Goal: Information Seeking & Learning: Learn about a topic

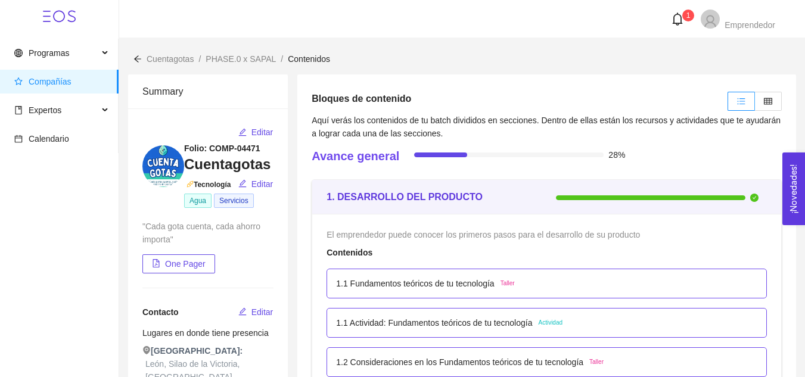
click at [169, 31] on header "1 Emprendedor" at bounding box center [462, 19] width 686 height 38
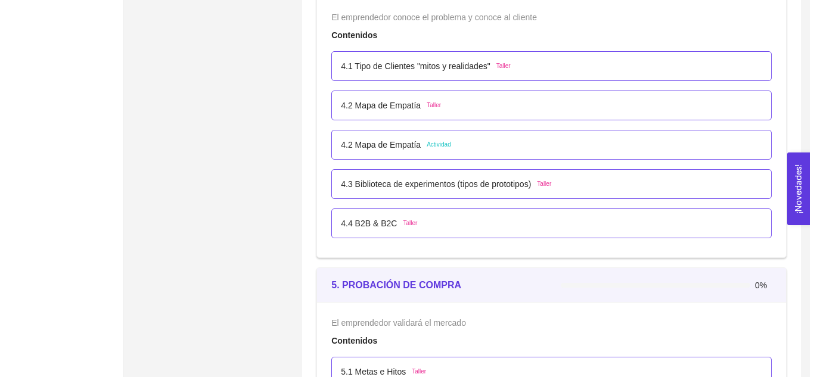
scroll to position [2001, 0]
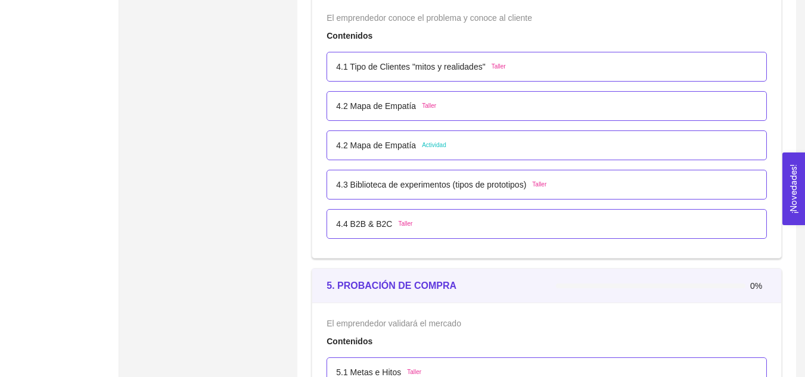
click at [422, 141] on span "Actividad" at bounding box center [434, 146] width 24 height 10
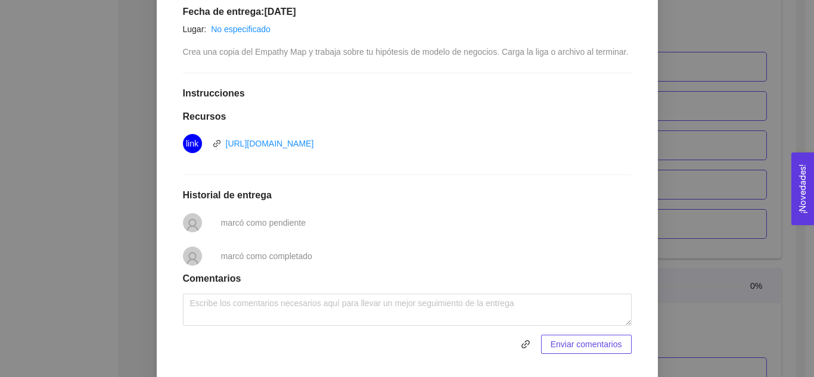
scroll to position [255, 0]
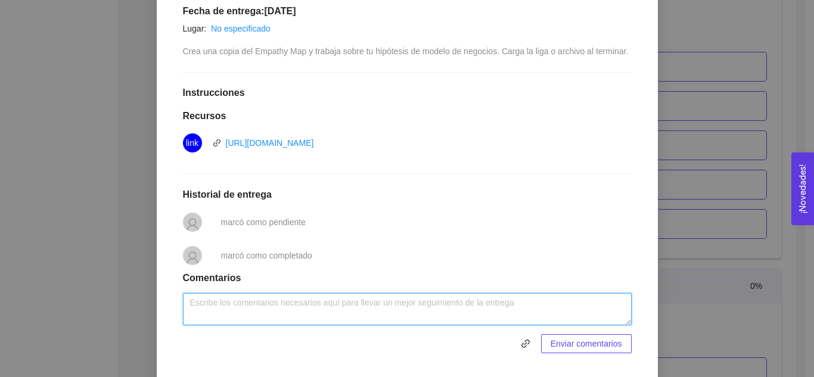
click at [300, 312] on textarea at bounding box center [407, 309] width 449 height 32
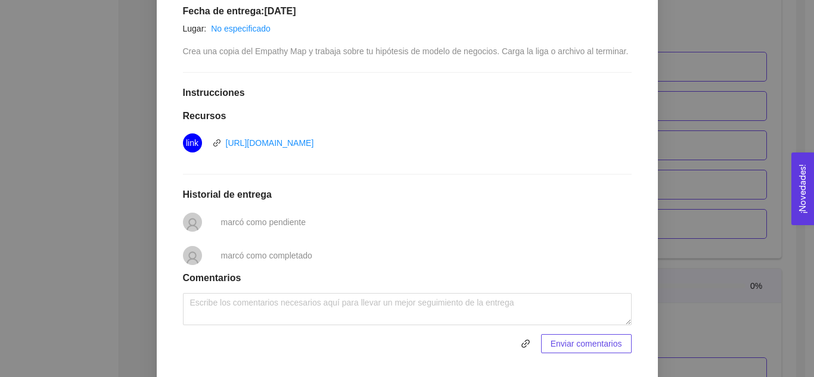
click at [711, 30] on div "4. VALIDACIÓN DEL CLIENTE El emprendedor conoce el problema y conoce al cliente…" at bounding box center [407, 188] width 814 height 377
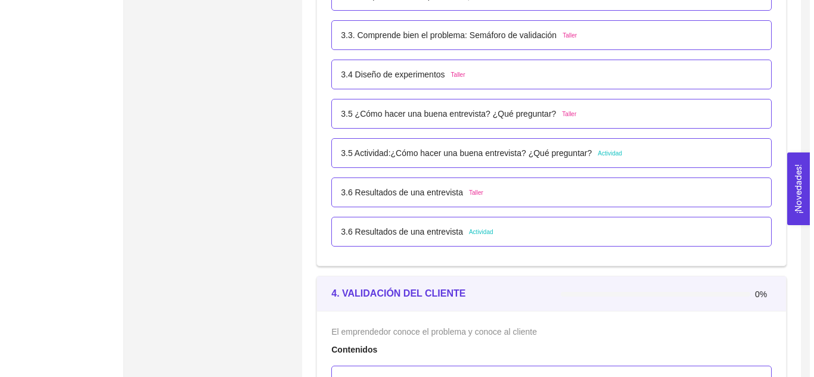
scroll to position [1685, 0]
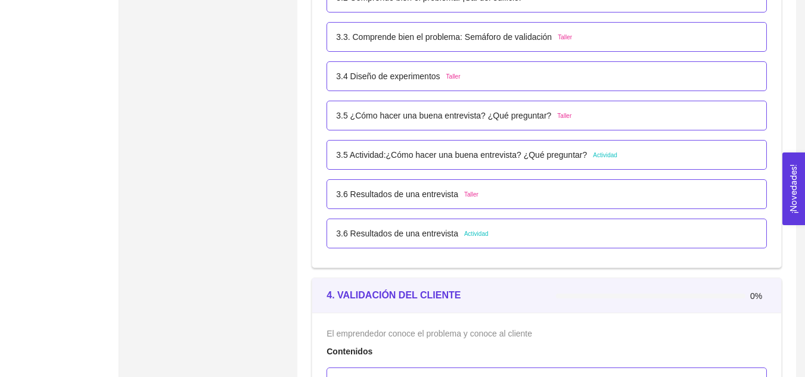
click at [514, 162] on div "3.5 Actividad:¿Cómo hacer una buena entrevista? ¿Qué preguntar? Actividad" at bounding box center [547, 155] width 441 height 30
click at [593, 157] on span "Actividad" at bounding box center [605, 156] width 24 height 10
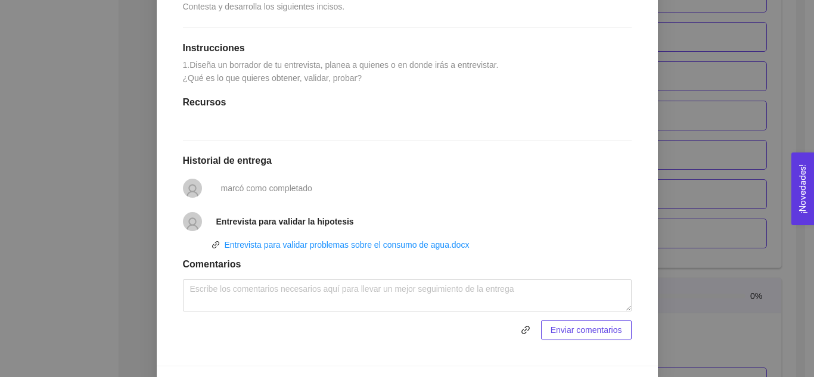
scroll to position [300, 0]
click at [669, 266] on div "3. VALIDACIÓN DEL PROBLEMA Validación del problema Asignado por Ana Sofia Contr…" at bounding box center [407, 188] width 814 height 377
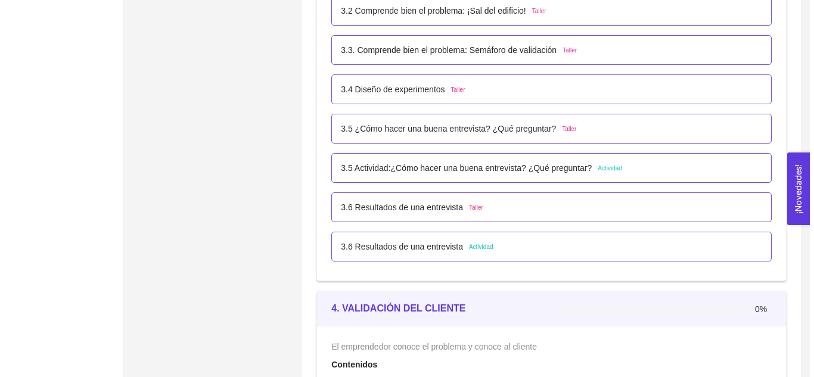
scroll to position [1671, 0]
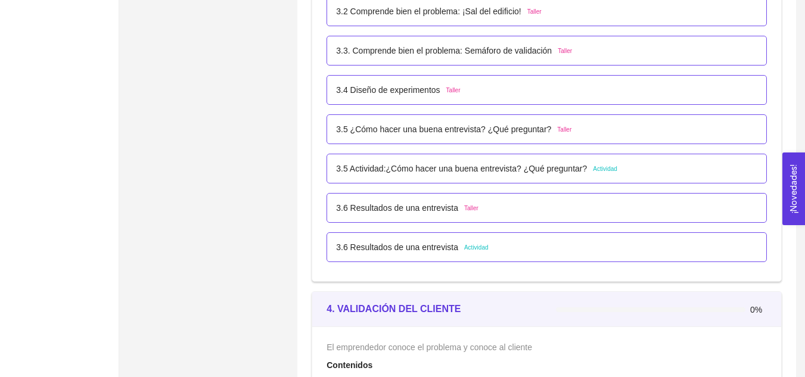
click at [448, 245] on p "3.6 Resultados de una entrevista" at bounding box center [397, 247] width 122 height 13
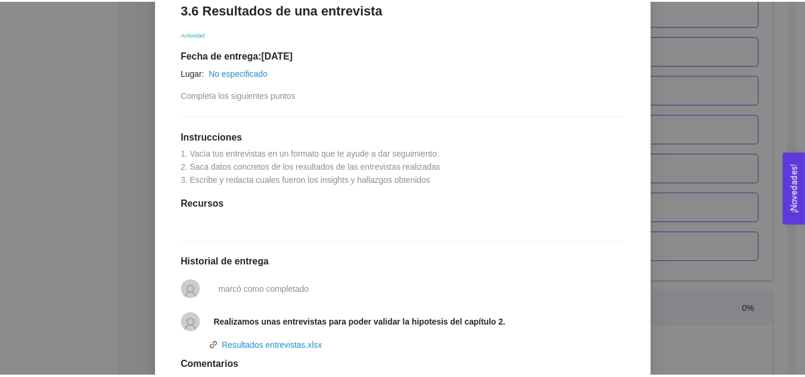
scroll to position [210, 0]
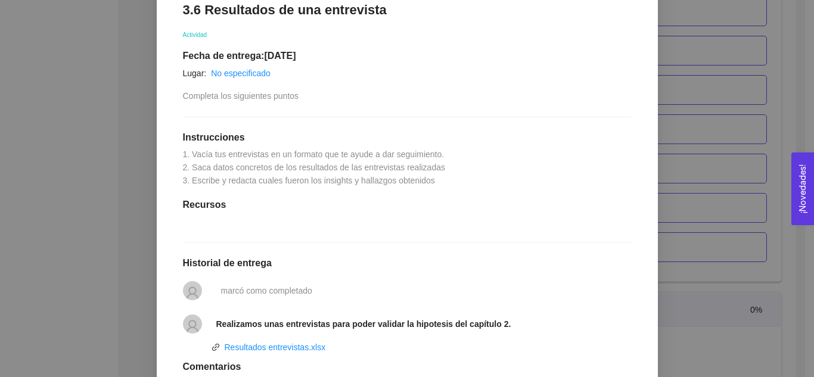
click at [728, 105] on div "3. VALIDACIÓN DEL PROBLEMA Validación del problema Asignado por Ana Sofia Contr…" at bounding box center [407, 188] width 814 height 377
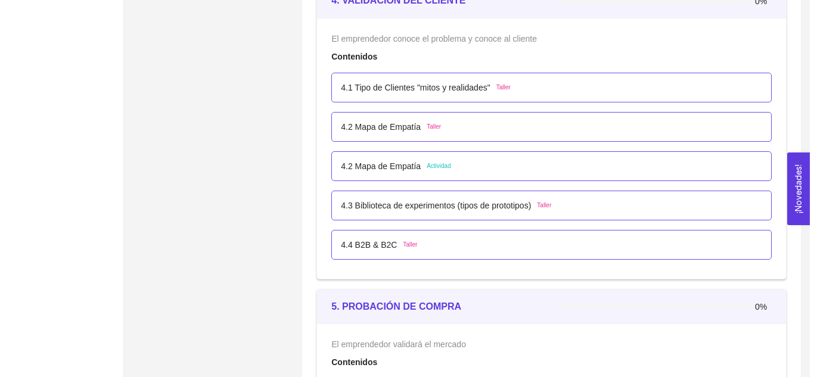
scroll to position [1979, 0]
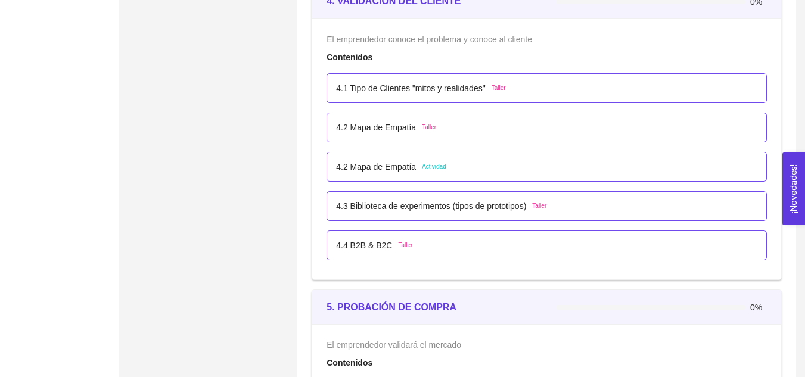
click at [466, 174] on div "4.2 Mapa de Empatía Actividad" at bounding box center [547, 167] width 441 height 30
click at [411, 159] on div "4.2 Mapa de Empatía Actividad" at bounding box center [547, 167] width 441 height 30
click at [428, 166] on span "Actividad" at bounding box center [434, 167] width 24 height 10
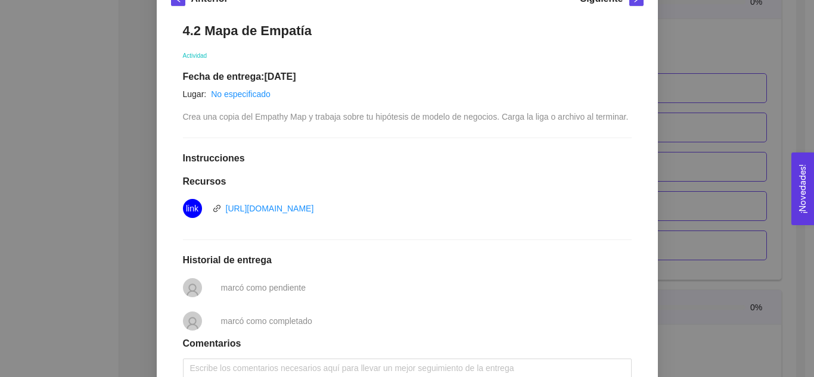
scroll to position [284, 0]
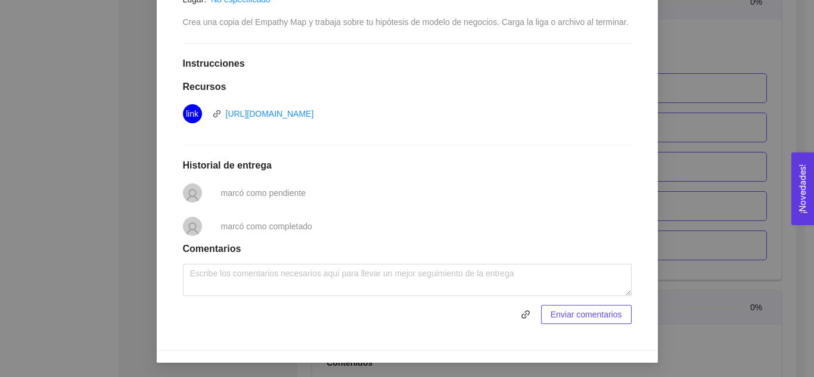
click at [252, 201] on li "marcó como pendiente" at bounding box center [407, 192] width 449 height 33
click at [256, 188] on span "marcó como pendiente" at bounding box center [263, 193] width 85 height 10
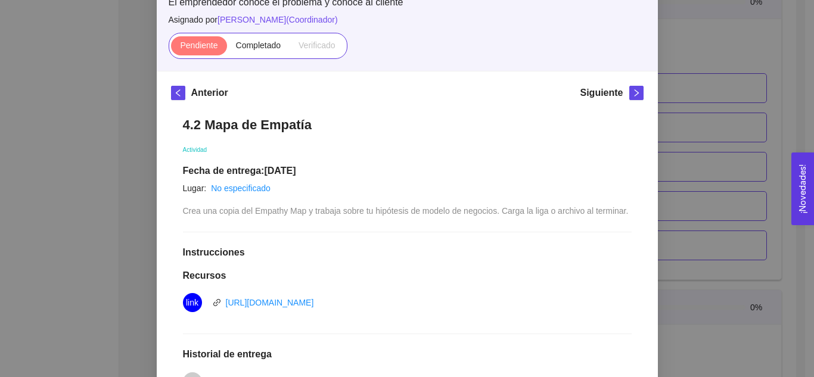
scroll to position [94, 0]
click at [250, 51] on label "Completado" at bounding box center [258, 46] width 63 height 19
click at [227, 49] on input "Completado" at bounding box center [227, 49] width 0 height 0
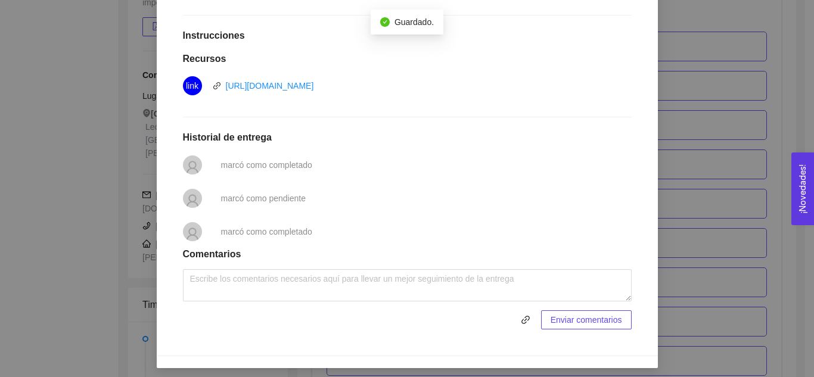
scroll to position [314, 0]
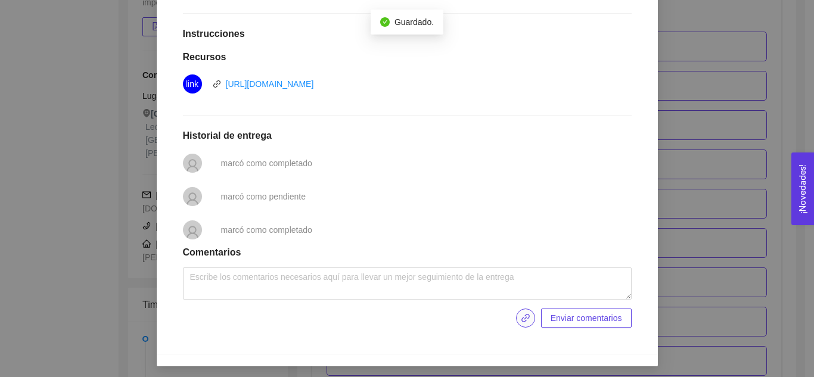
click at [526, 316] on icon "link" at bounding box center [526, 319] width 10 height 10
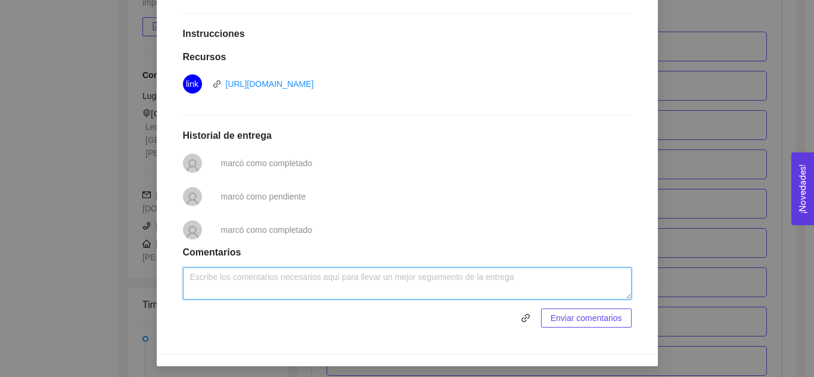
click at [274, 291] on textarea at bounding box center [407, 284] width 449 height 32
paste textarea "https://docs.google.com/drawings/d/16yMoMPtsv_0i3HAtW0ZnnKo1GA2-eGb9YmKQj5aXDeM…"
type textarea "https://docs.google.com/drawings/d/16yMoMPtsv_0i3HAtW0ZnnKo1GA2-eGb9YmKQj5aXDeM…"
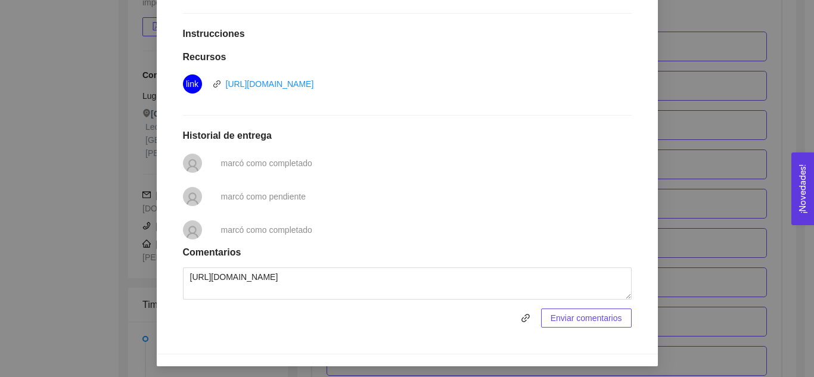
click at [580, 325] on button "Enviar comentarios" at bounding box center [586, 318] width 91 height 19
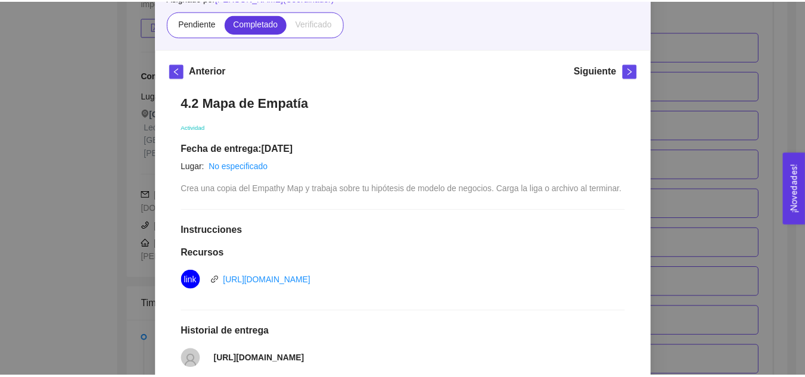
scroll to position [0, 0]
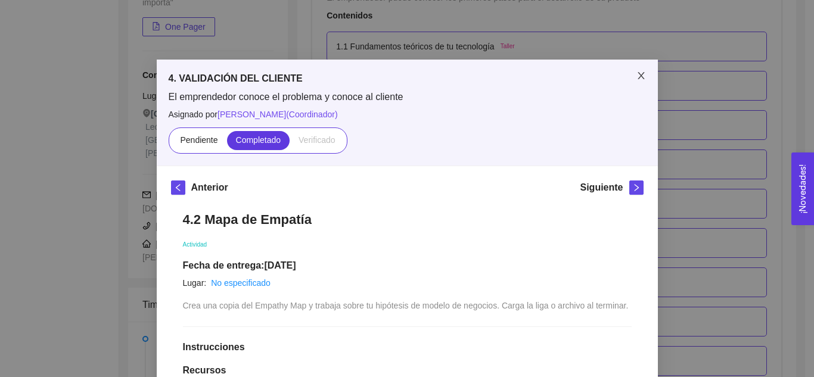
click at [638, 75] on icon "close" at bounding box center [641, 75] width 7 height 7
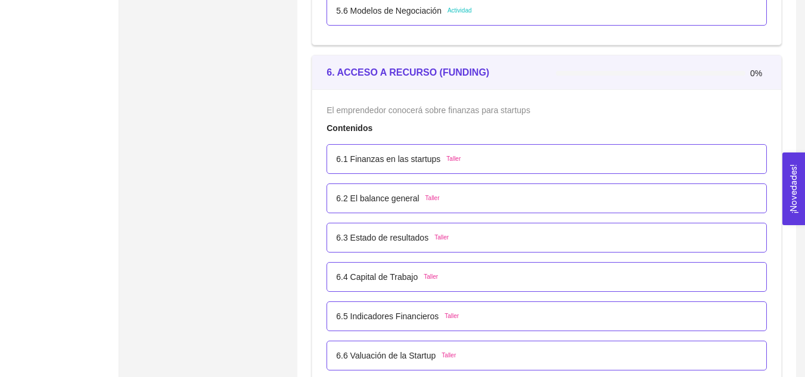
scroll to position [2717, 0]
click at [564, 152] on div "6.1 Finanzas en las startups Taller" at bounding box center [546, 158] width 421 height 13
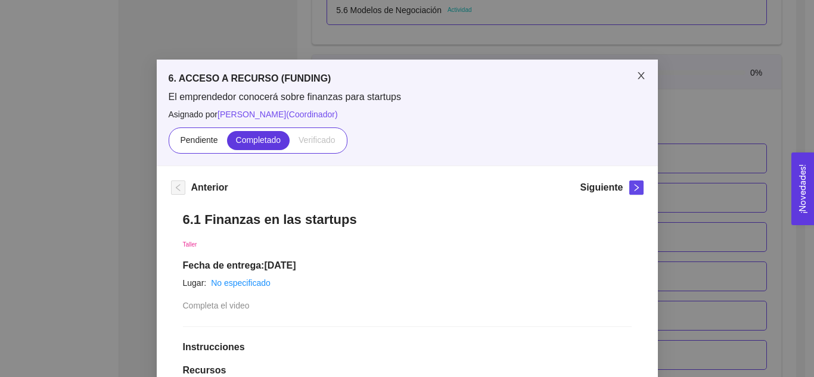
click at [637, 77] on icon "close" at bounding box center [642, 76] width 10 height 10
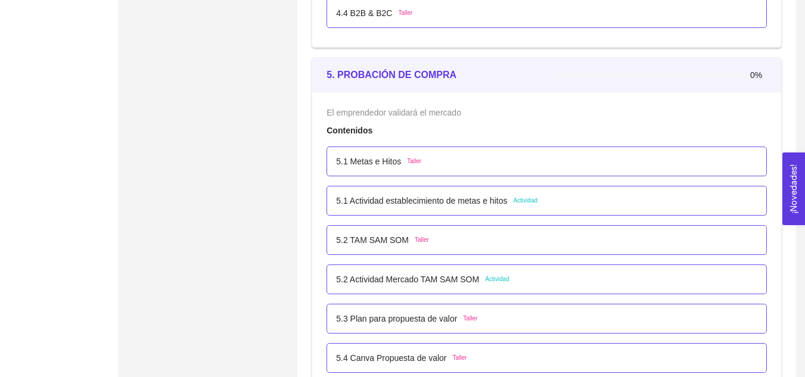
scroll to position [2212, 0]
click at [508, 165] on div "5.1 Metas e Hitos Taller" at bounding box center [546, 160] width 421 height 13
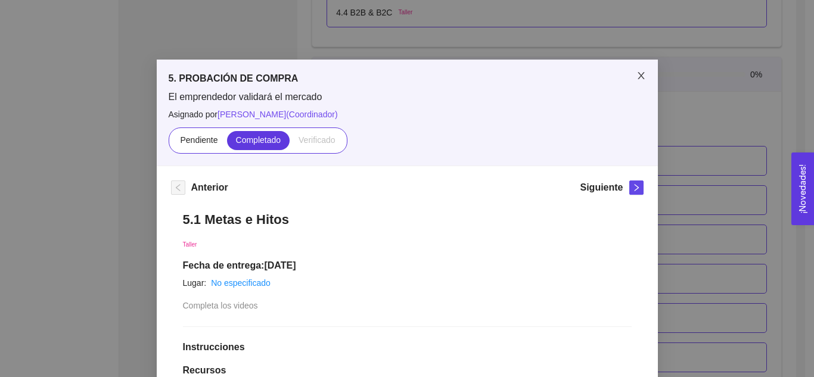
click at [632, 81] on span "Close" at bounding box center [641, 76] width 33 height 33
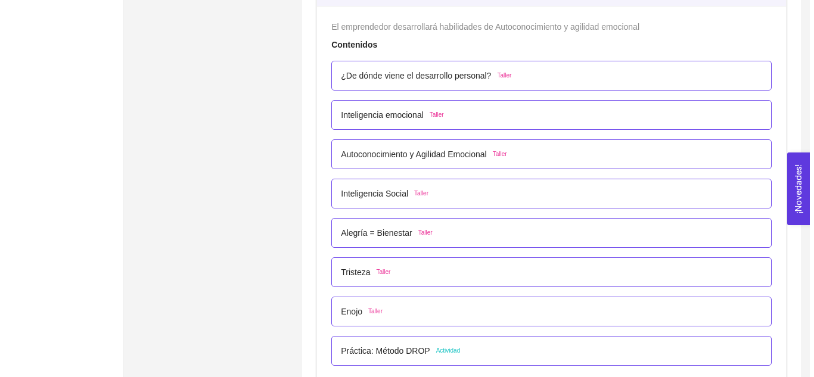
scroll to position [3263, 0]
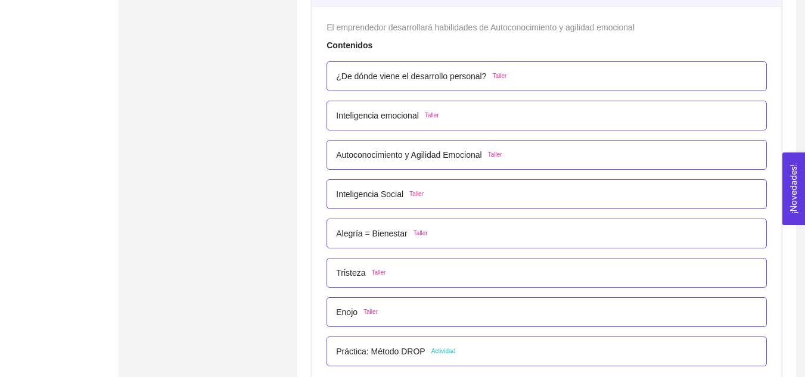
click at [540, 79] on div "¿De dónde viene el desarrollo personal? Taller" at bounding box center [546, 76] width 421 height 13
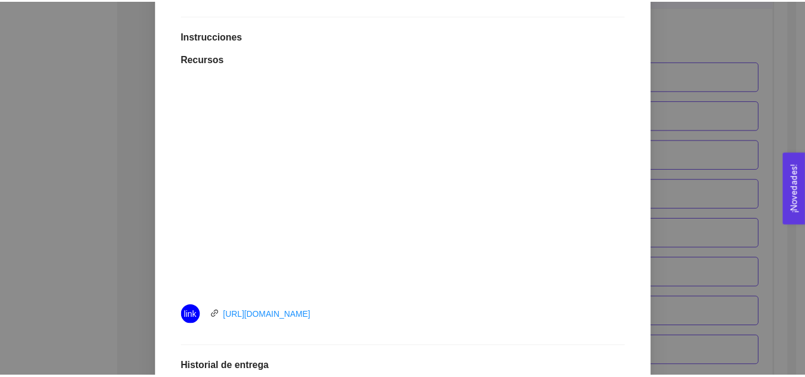
scroll to position [295, 0]
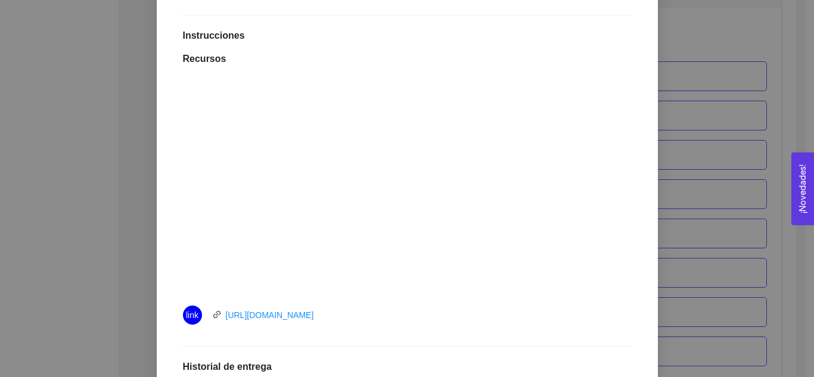
click at [744, 45] on div "7. DESARROLLO PERSONAL El emprendedor desarrollará habilidades de Autoconocimie…" at bounding box center [407, 188] width 814 height 377
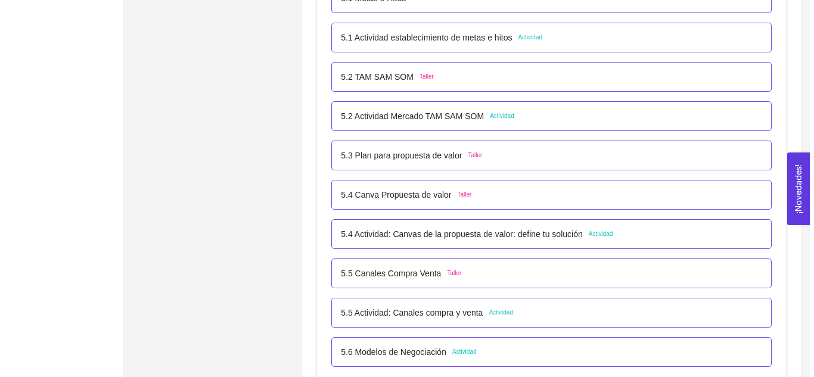
scroll to position [2374, 0]
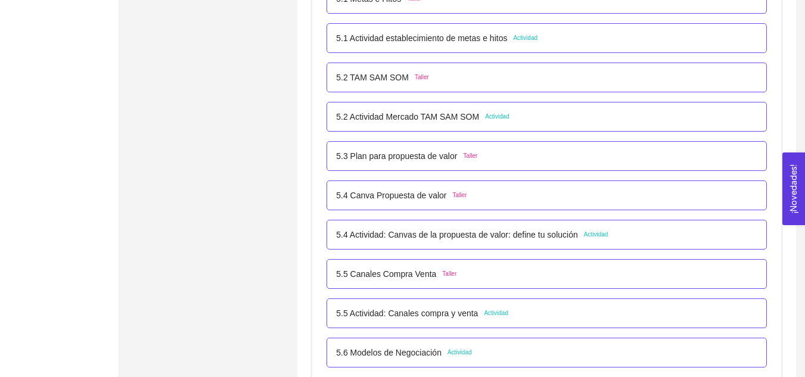
click at [489, 231] on p "5.4 Actividad: Canvas de la propuesta de valor: define tu solución" at bounding box center [456, 234] width 241 height 13
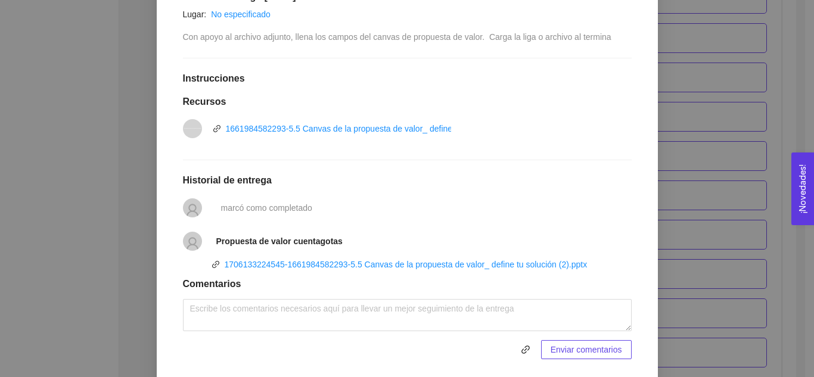
scroll to position [269, 0]
click at [695, 96] on div "5. PROBACIÓN DE COMPRA El emprendedor validará el mercado Asignado por Ana Sofi…" at bounding box center [407, 188] width 814 height 377
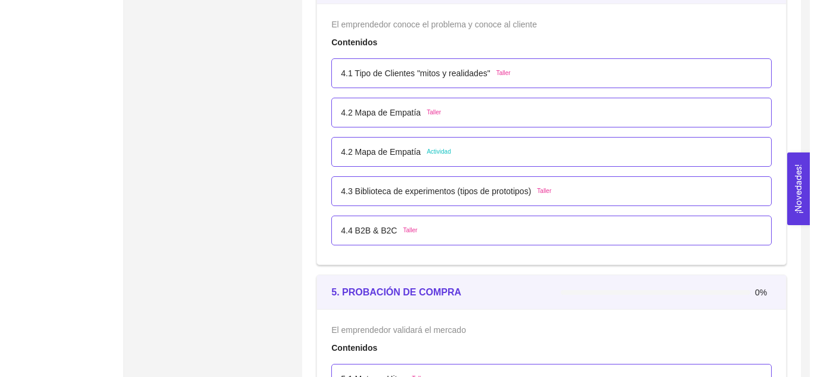
scroll to position [1993, 0]
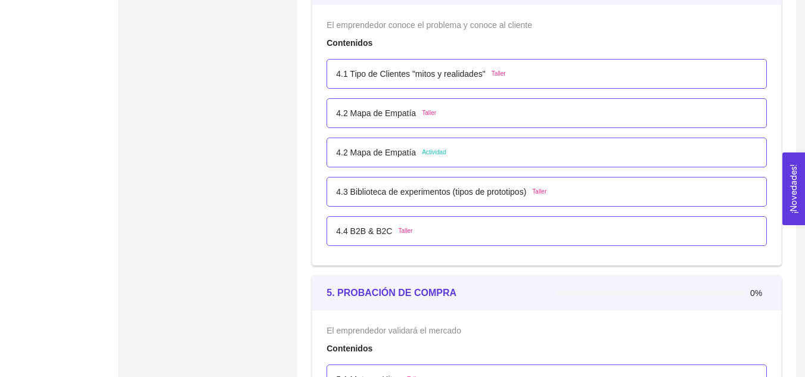
click at [467, 193] on p "4.3 Biblioteca de experimentos (tipos de prototipos)" at bounding box center [431, 191] width 190 height 13
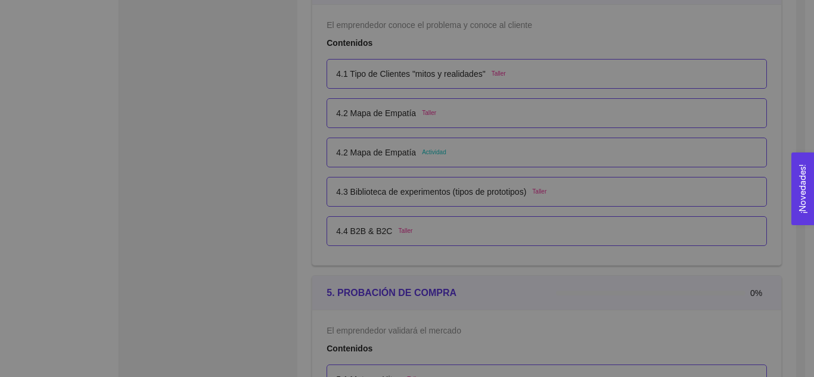
scroll to position [0, 0]
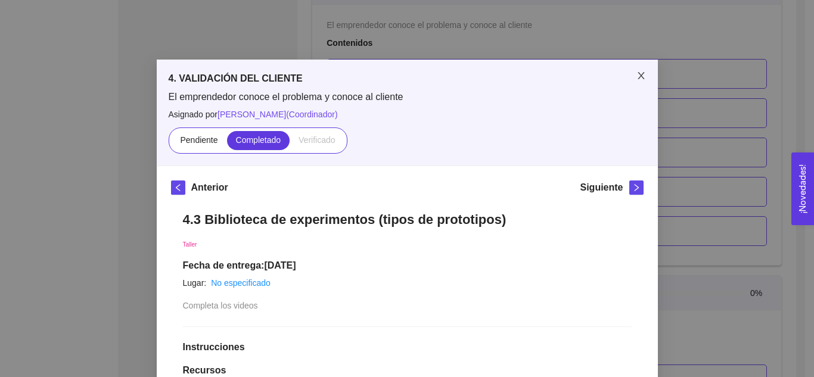
click at [638, 76] on icon "close" at bounding box center [642, 76] width 10 height 10
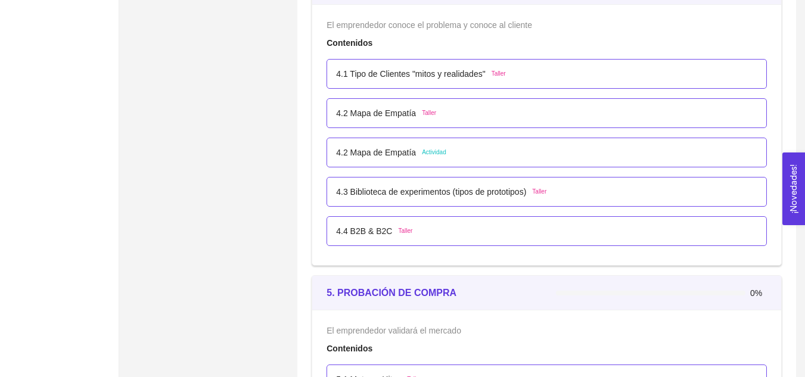
click at [434, 160] on div "4.2 Mapa de Empatía Actividad" at bounding box center [547, 153] width 441 height 30
click at [426, 156] on span "Actividad" at bounding box center [434, 153] width 24 height 10
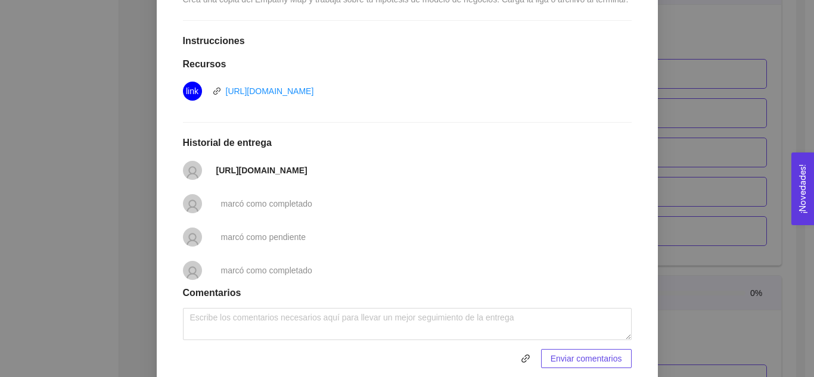
scroll to position [328, 0]
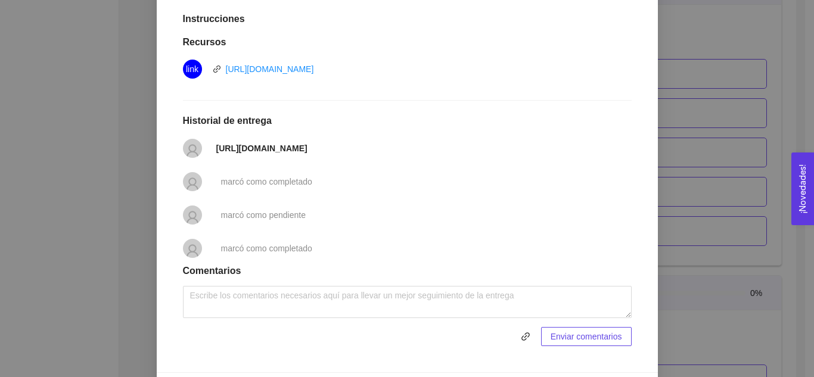
click at [308, 145] on strong "https://docs.google.com/drawings/d/16yMoMPtsv_0i3HAtW0ZnnKo1GA2-eGb9YmKQj5aXDeM…" at bounding box center [261, 149] width 91 height 10
click at [270, 144] on strong "https://docs.google.com/drawings/d/16yMoMPtsv_0i3HAtW0ZnnKo1GA2-eGb9YmKQj5aXDeM…" at bounding box center [261, 149] width 91 height 10
click at [308, 144] on strong "https://docs.google.com/drawings/d/16yMoMPtsv_0i3HAtW0ZnnKo1GA2-eGb9YmKQj5aXDeM…" at bounding box center [261, 149] width 91 height 10
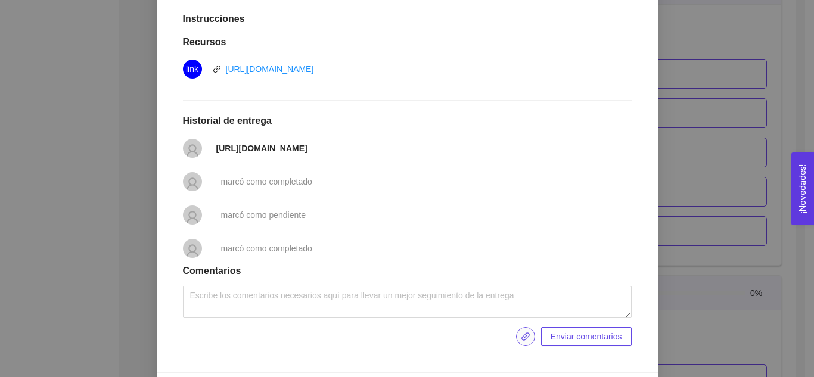
click at [530, 342] on span "link" at bounding box center [526, 337] width 18 height 10
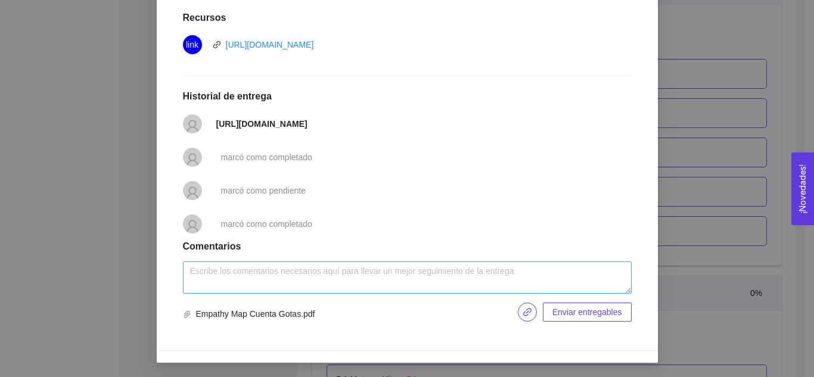
scroll to position [358, 0]
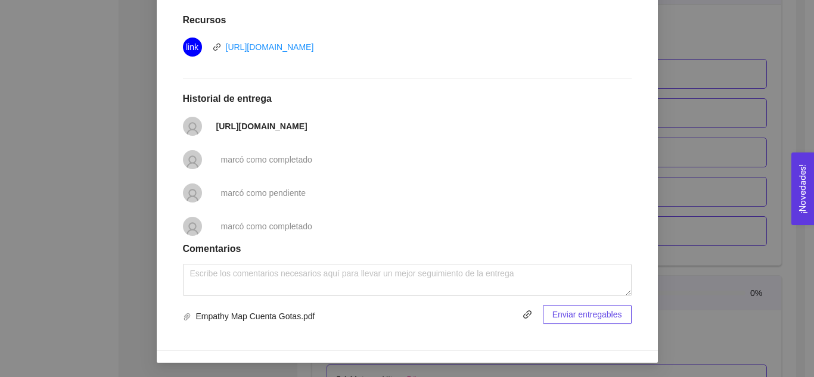
click at [573, 317] on span "Enviar entregables" at bounding box center [588, 314] width 70 height 13
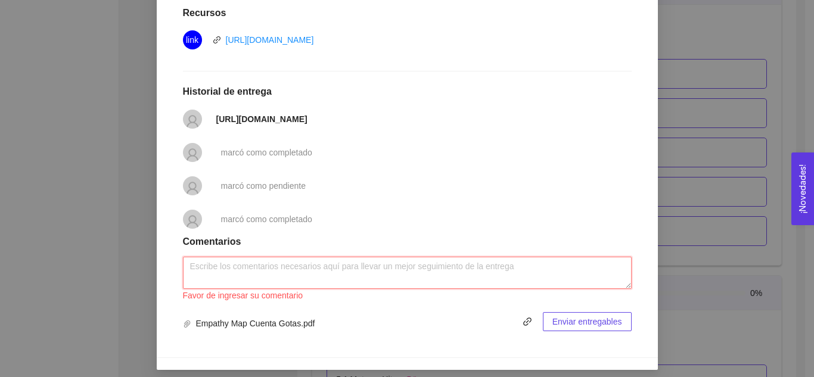
click at [507, 278] on textarea at bounding box center [407, 273] width 449 height 32
drag, startPoint x: 262, startPoint y: 333, endPoint x: 292, endPoint y: 314, distance: 34.9
click at [292, 314] on div "Favor de ingresar su comentario Empathy Map Cuenta Gotas.pdf Enviar entregables" at bounding box center [407, 294] width 449 height 75
click at [337, 330] on span "Empathy Map Cuenta Gotas.pdf" at bounding box center [360, 321] width 354 height 19
click at [307, 280] on textarea at bounding box center [407, 273] width 449 height 32
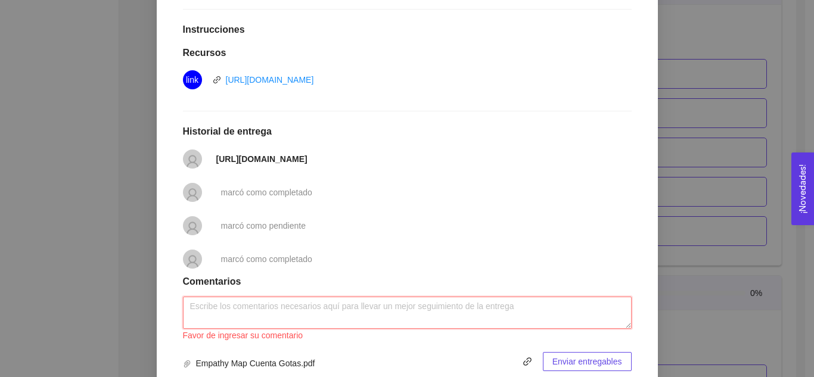
scroll to position [372, 0]
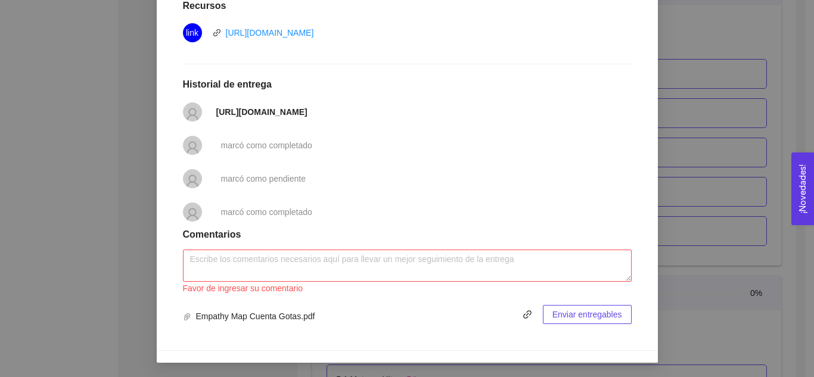
click at [727, 281] on div "4. VALIDACIÓN DEL CLIENTE El emprendedor conoce el problema y conoce al cliente…" at bounding box center [407, 188] width 814 height 377
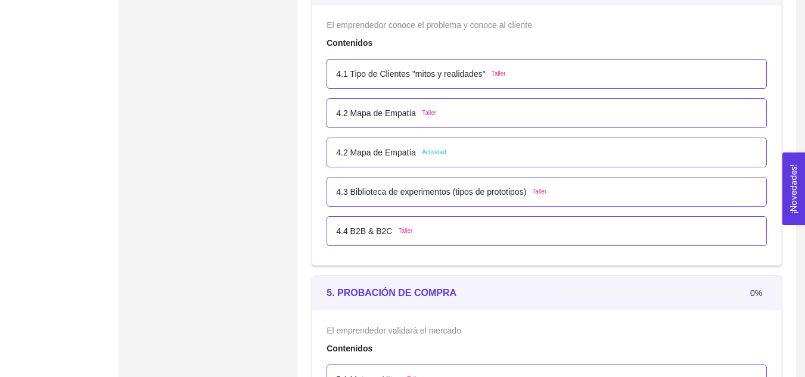
click at [541, 194] on span "Taller" at bounding box center [539, 192] width 14 height 10
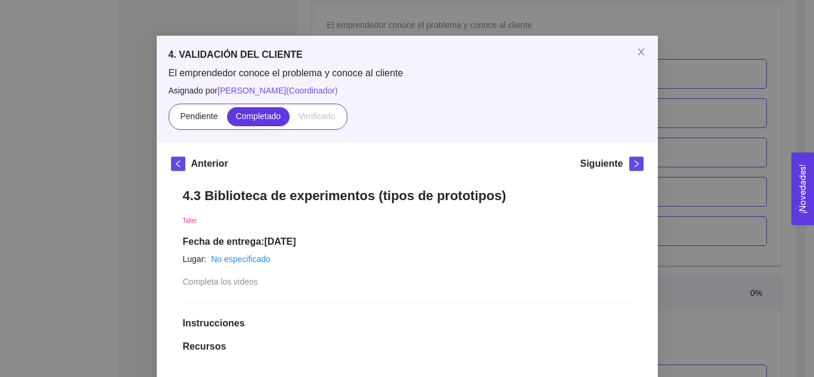
scroll to position [23, 0]
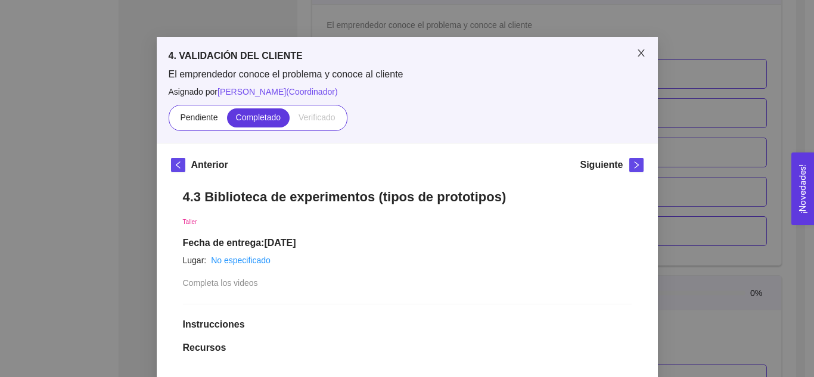
click at [639, 50] on icon "close" at bounding box center [642, 53] width 10 height 10
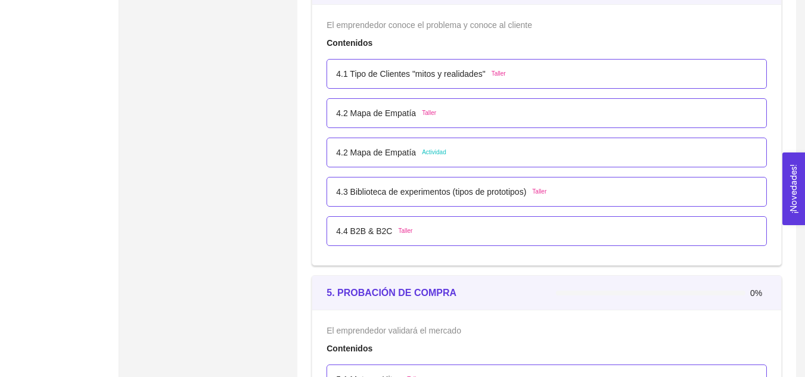
click at [439, 151] on span "Actividad" at bounding box center [434, 153] width 24 height 10
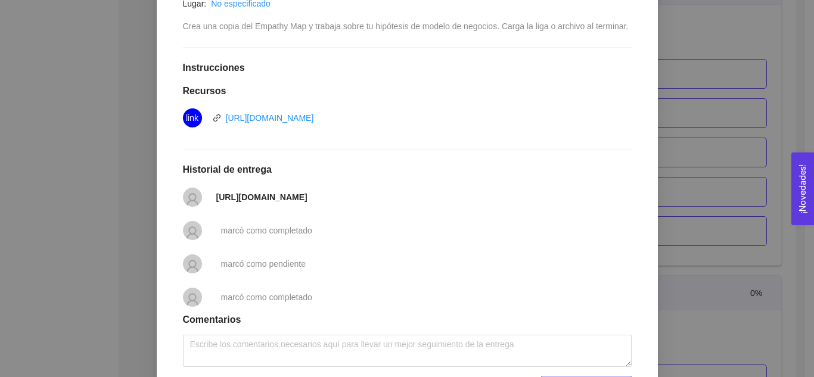
scroll to position [358, 0]
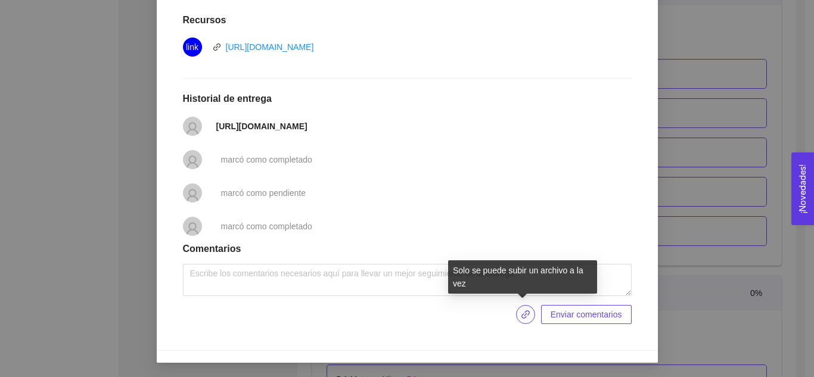
click at [521, 315] on icon "link" at bounding box center [526, 315] width 10 height 10
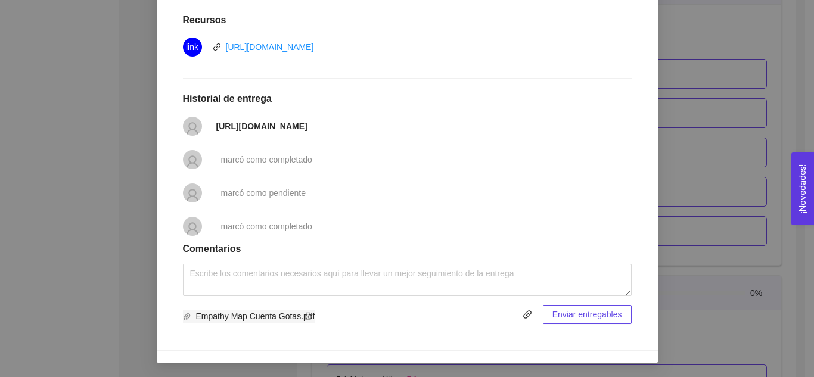
click at [184, 318] on icon "paper-clip" at bounding box center [187, 317] width 7 height 7
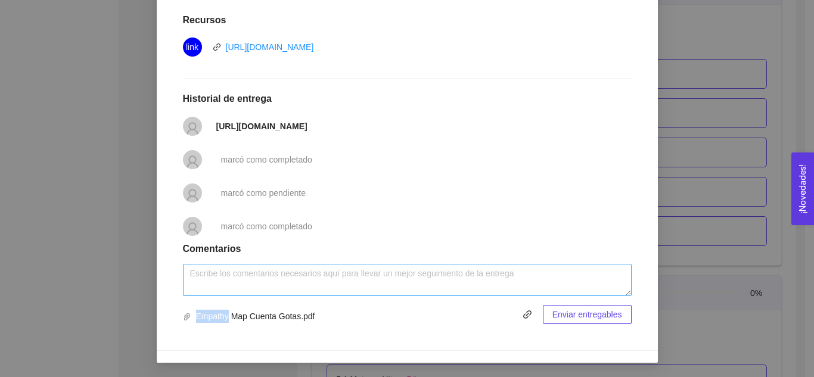
drag, startPoint x: 222, startPoint y: 318, endPoint x: 231, endPoint y: 266, distance: 52.5
click at [231, 266] on div "Empathy Map Cuenta Gotas.pdf Enviar entregables" at bounding box center [407, 294] width 449 height 60
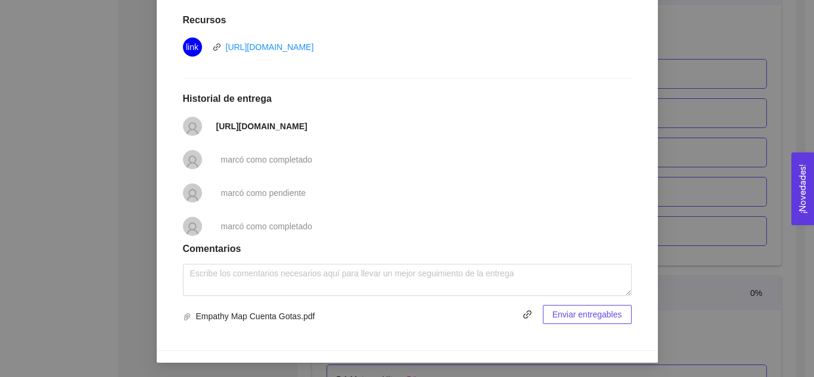
click at [351, 322] on span "Empathy Map Cuenta Gotas.pdf" at bounding box center [360, 314] width 354 height 19
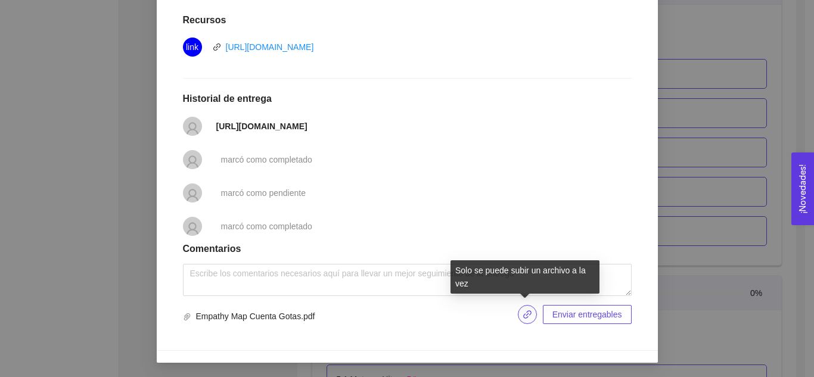
click at [523, 312] on icon "link" at bounding box center [528, 315] width 10 height 10
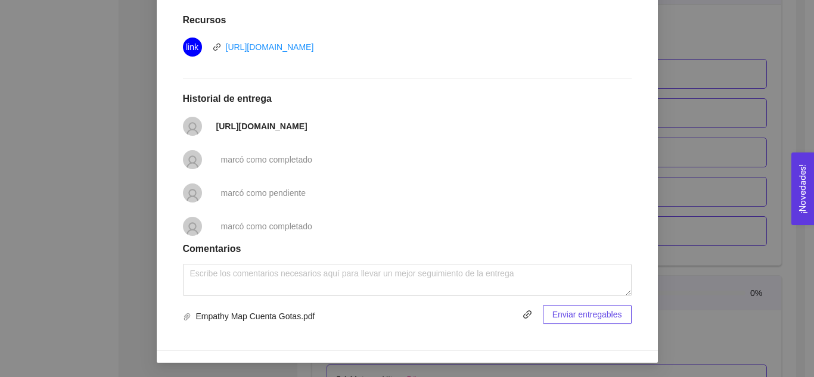
click at [238, 308] on div "Empathy Map Cuenta Gotas.pdf" at bounding box center [249, 314] width 132 height 19
click at [603, 312] on span "Enviar entregables" at bounding box center [588, 314] width 70 height 13
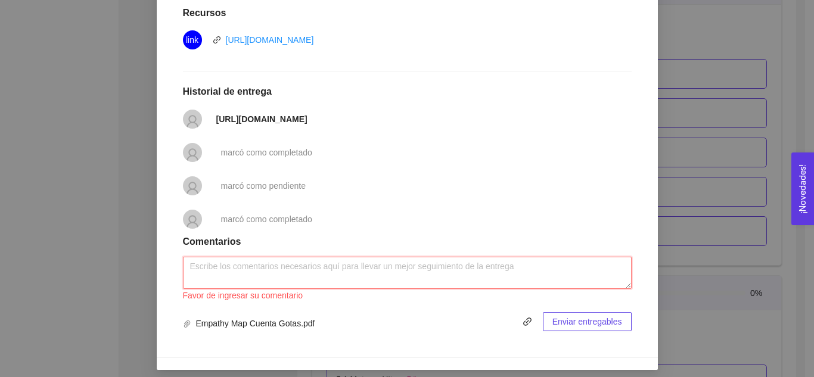
click at [386, 278] on textarea at bounding box center [407, 273] width 449 height 32
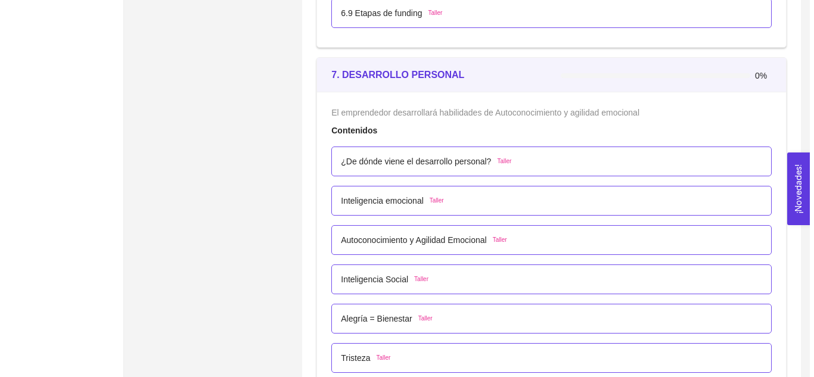
scroll to position [3178, 0]
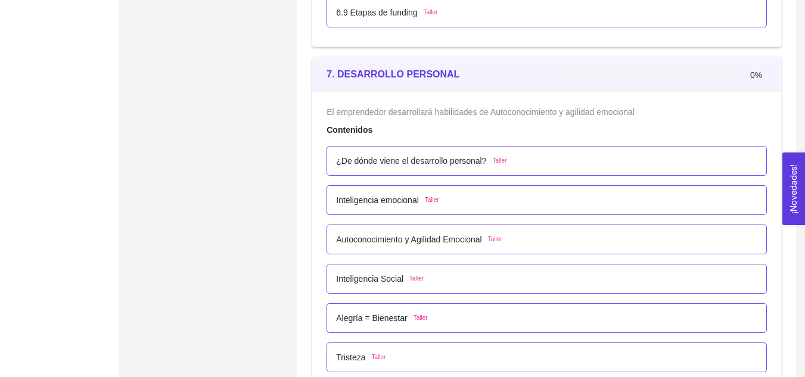
click at [377, 158] on p "¿De dónde viene el desarrollo personal?" at bounding box center [411, 160] width 150 height 13
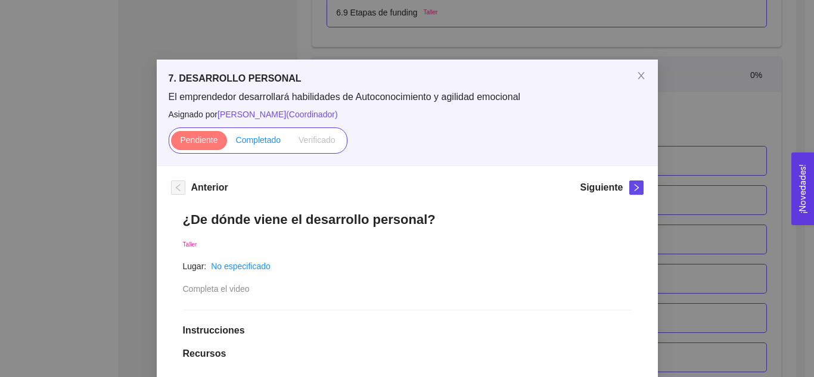
click at [250, 141] on span "Completado" at bounding box center [258, 140] width 45 height 10
click at [227, 143] on input "Completado" at bounding box center [227, 143] width 0 height 0
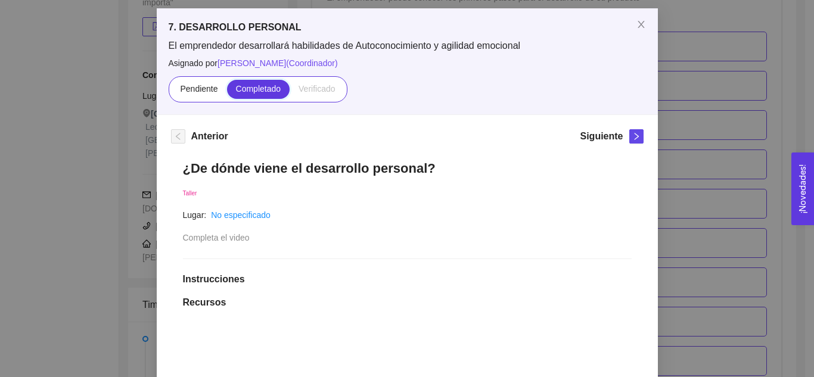
scroll to position [0, 0]
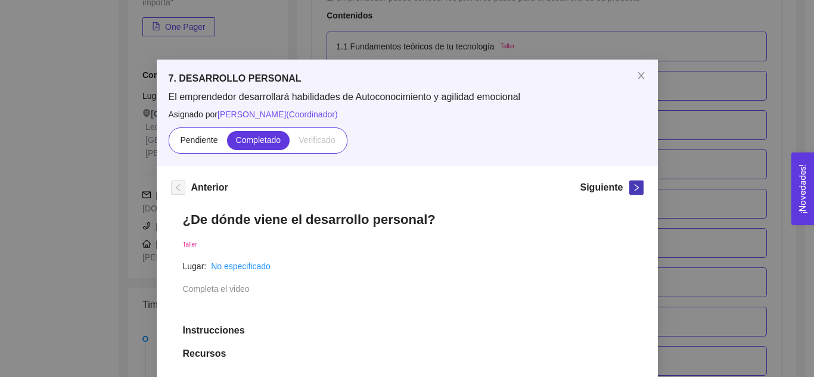
click at [632, 185] on icon "right" at bounding box center [636, 188] width 8 height 8
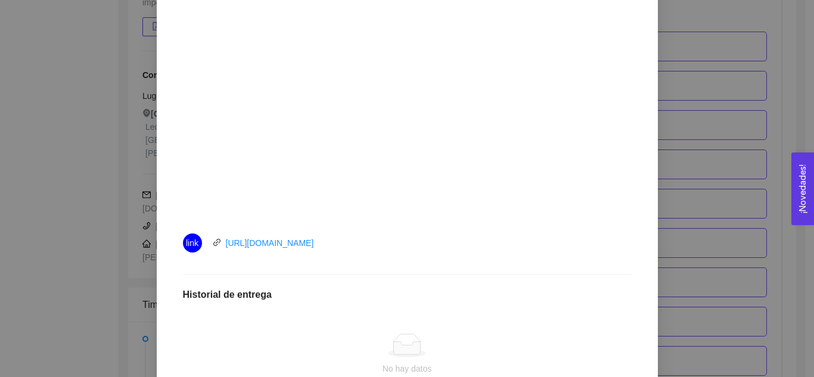
scroll to position [369, 0]
click at [314, 241] on link "https://youtu.be/4psQ2OWf8VU" at bounding box center [270, 242] width 88 height 10
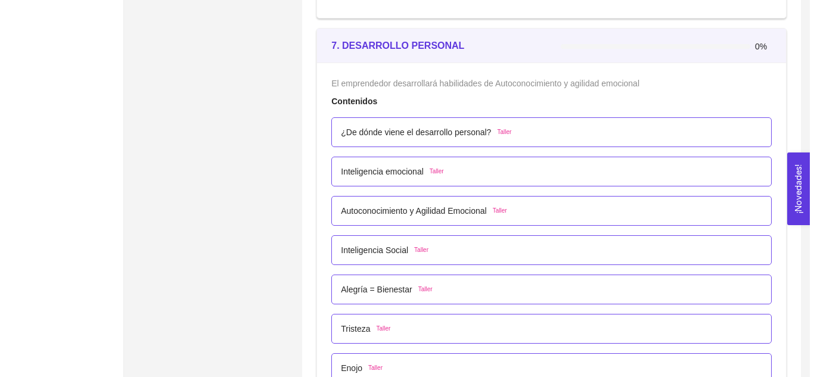
scroll to position [3211, 0]
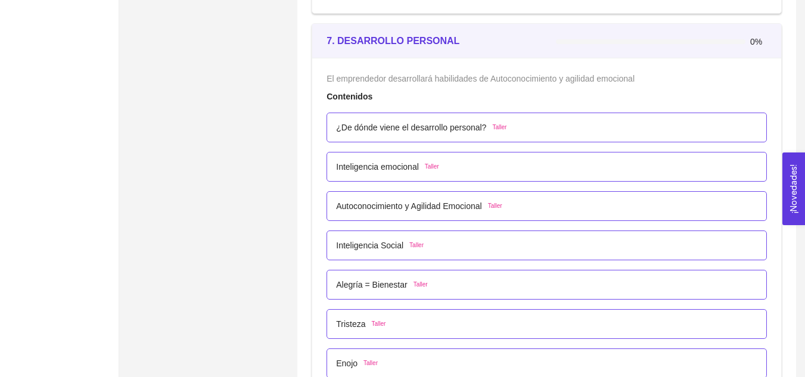
click at [401, 165] on p "Inteligencia emocional" at bounding box center [377, 166] width 83 height 13
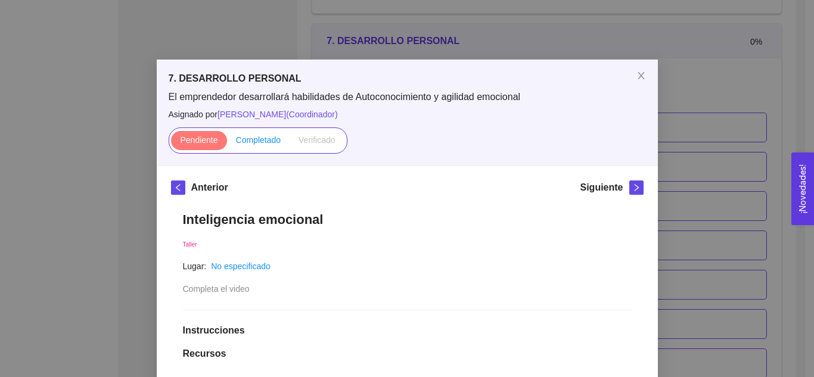
click at [268, 142] on span "Completado" at bounding box center [258, 140] width 45 height 10
click at [227, 143] on input "Completado" at bounding box center [227, 143] width 0 height 0
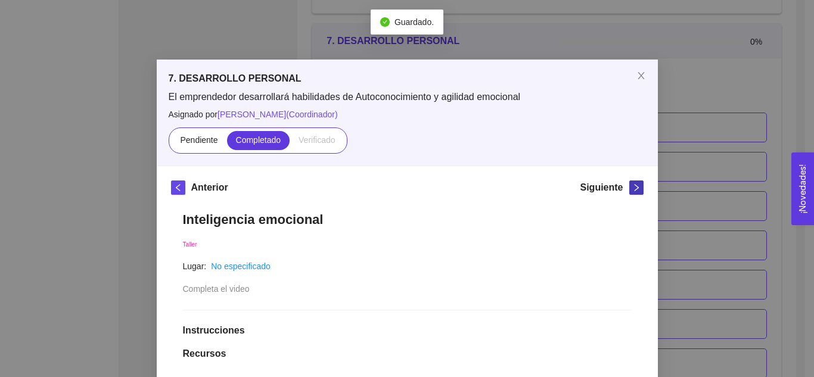
click at [632, 189] on icon "right" at bounding box center [636, 188] width 8 height 8
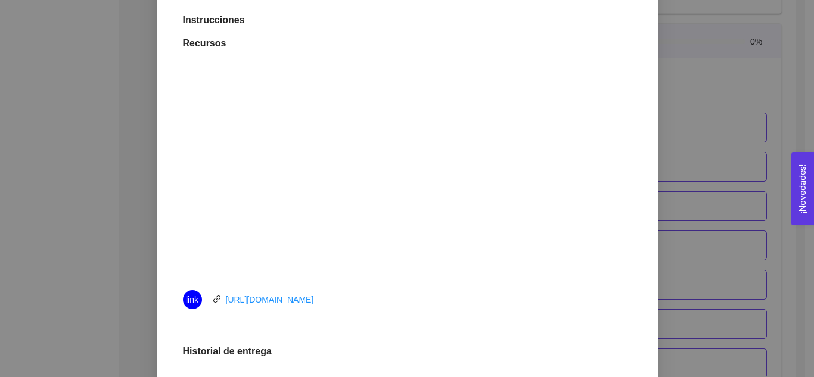
scroll to position [312, 0]
click at [308, 301] on link "https://www.youtube.com/watch?v=jovSA72wmRc" at bounding box center [270, 298] width 88 height 10
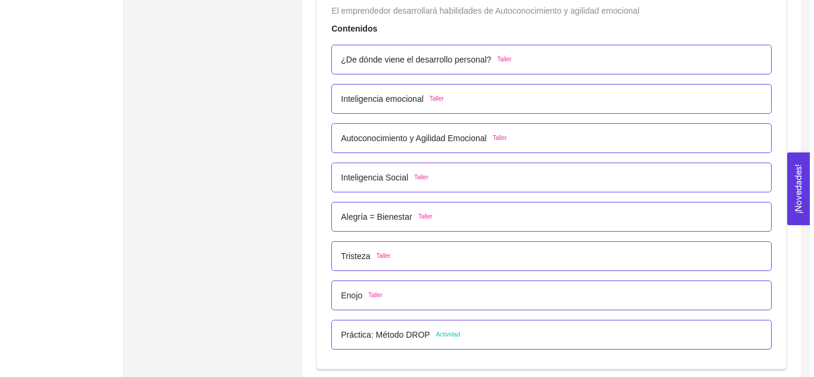
scroll to position [3280, 0]
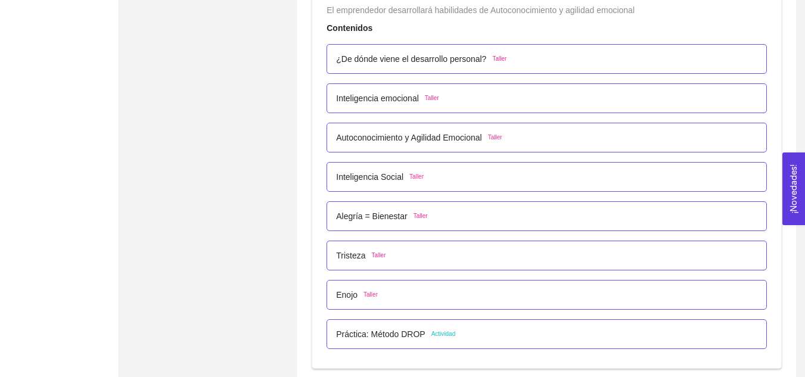
click at [403, 137] on p "Autoconocimiento y Agilidad Emocional" at bounding box center [408, 137] width 145 height 13
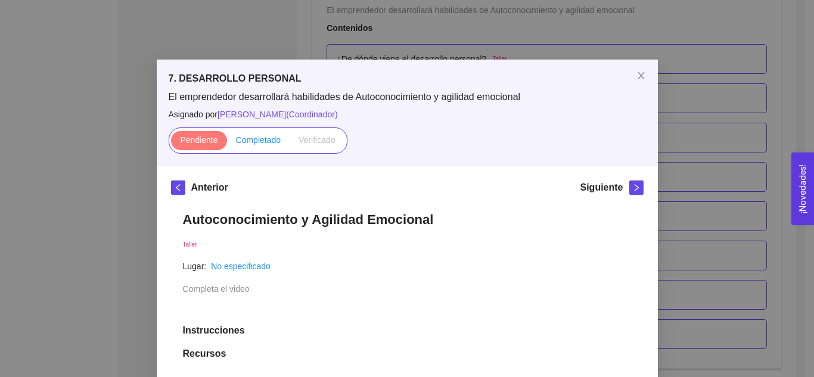
click at [266, 143] on span "Completado" at bounding box center [258, 140] width 45 height 10
click at [227, 143] on input "Completado" at bounding box center [227, 143] width 0 height 0
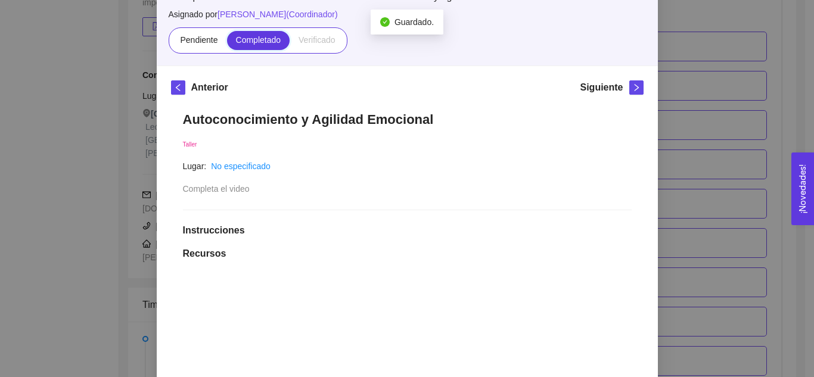
scroll to position [0, 0]
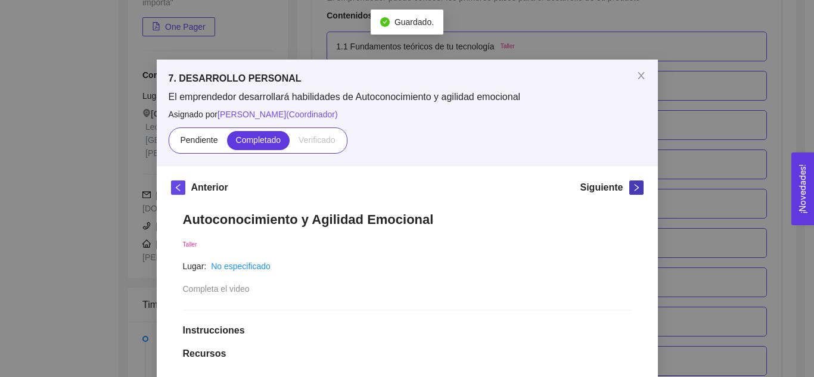
click at [630, 190] on span "right" at bounding box center [636, 188] width 13 height 8
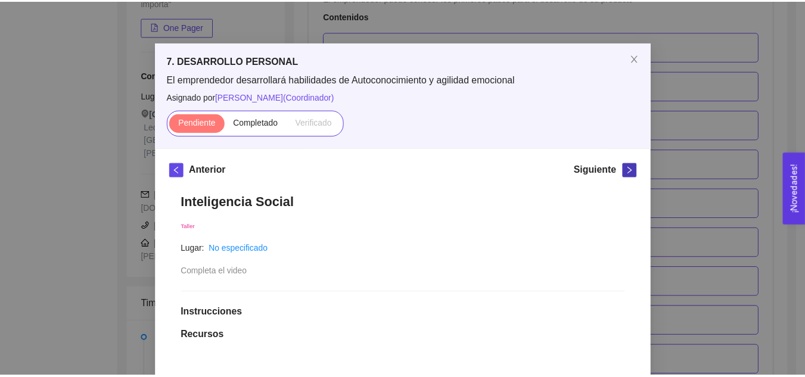
scroll to position [17, 0]
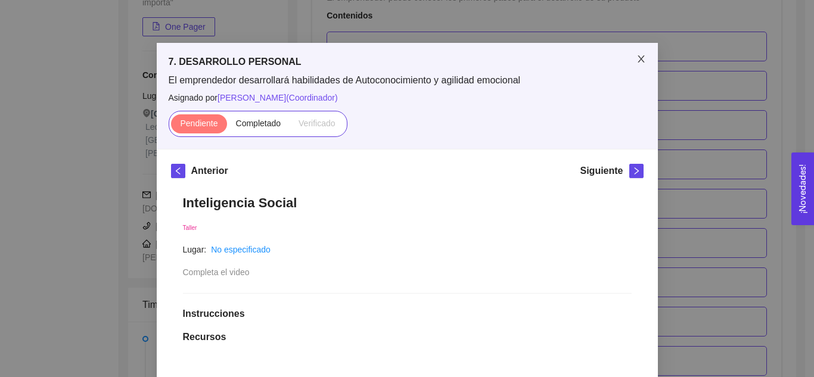
click at [640, 56] on icon "close" at bounding box center [642, 59] width 10 height 10
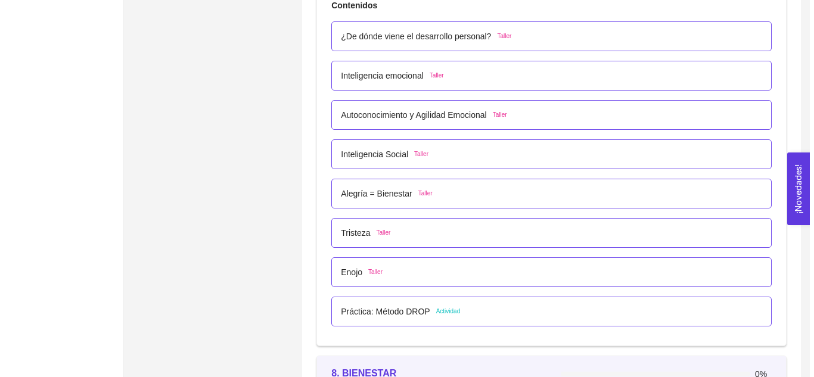
scroll to position [3303, 0]
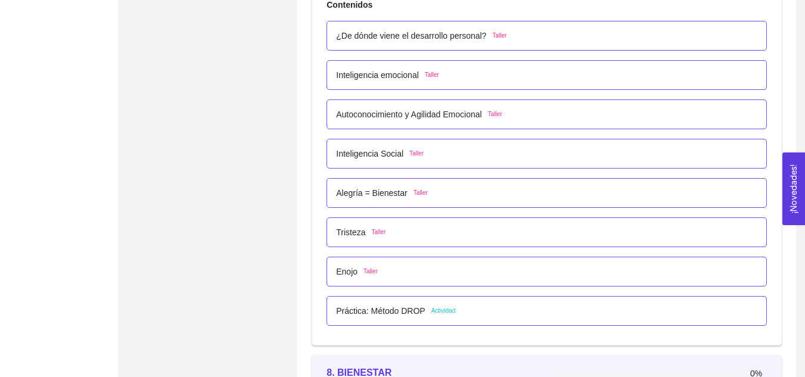
click at [392, 154] on p "Inteligencia Social" at bounding box center [369, 153] width 67 height 13
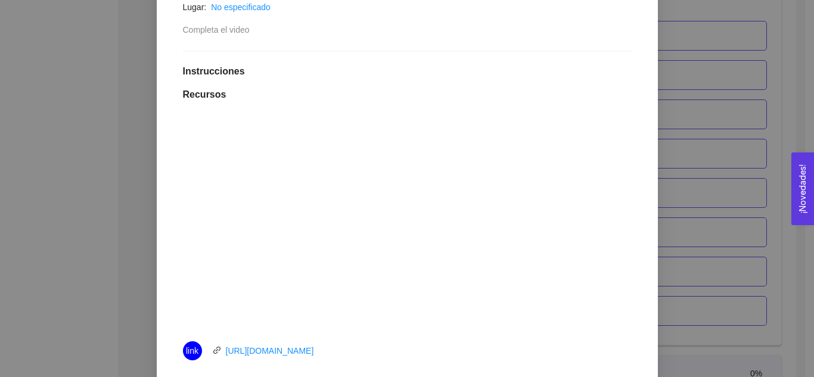
scroll to position [269, 0]
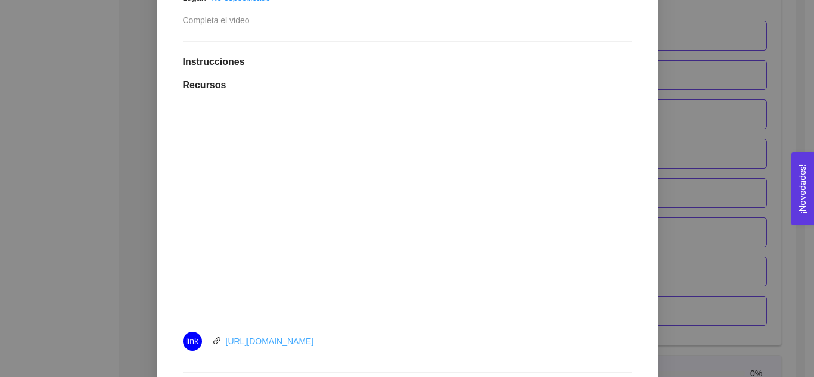
drag, startPoint x: 346, startPoint y: 344, endPoint x: 221, endPoint y: 345, distance: 124.6
click at [221, 345] on div "link https://youtu.be/-TSGZJ_agXU" at bounding box center [317, 341] width 268 height 19
copy link "https://youtu.be/-TSGZJ_agXU"
click at [327, 27] on div "Inteligencia Social Taller Lugar: No especificado Completa el video Instruccion…" at bounding box center [407, 263] width 473 height 665
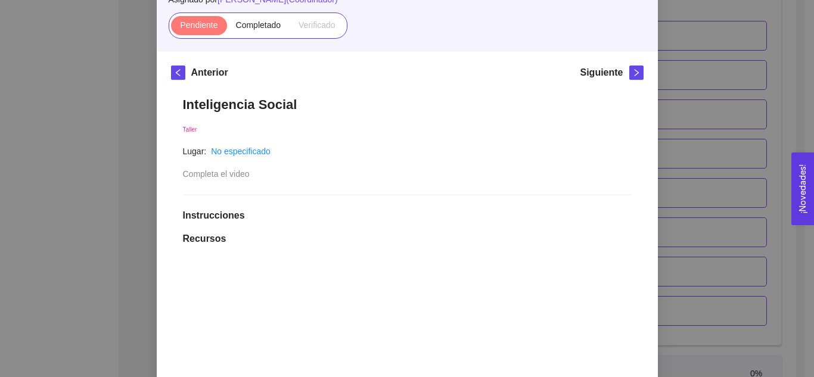
scroll to position [107, 0]
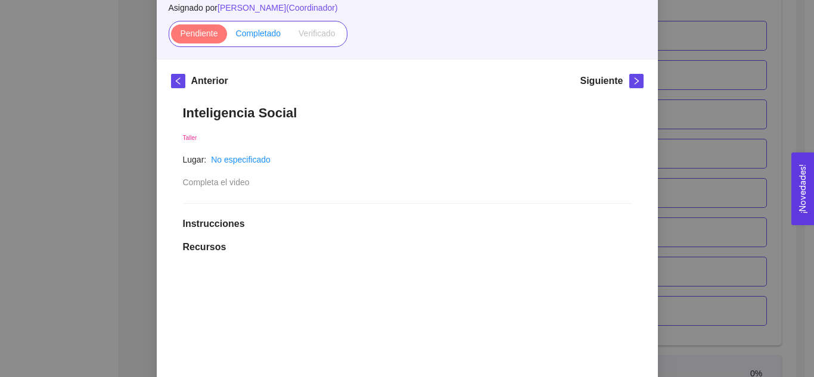
click at [251, 33] on span "Completado" at bounding box center [258, 34] width 45 height 10
click at [227, 36] on input "Completado" at bounding box center [227, 36] width 0 height 0
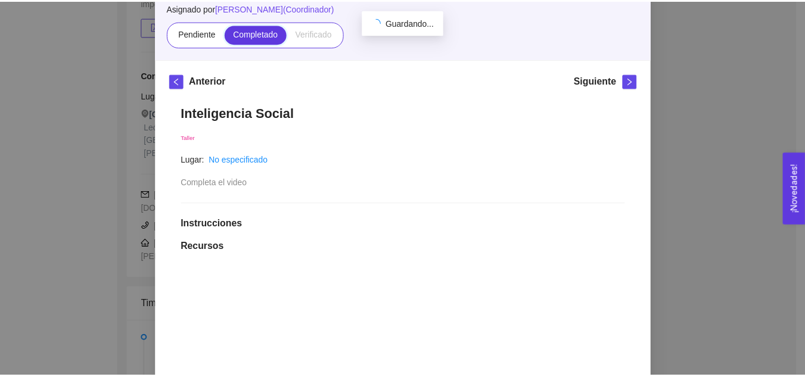
scroll to position [0, 0]
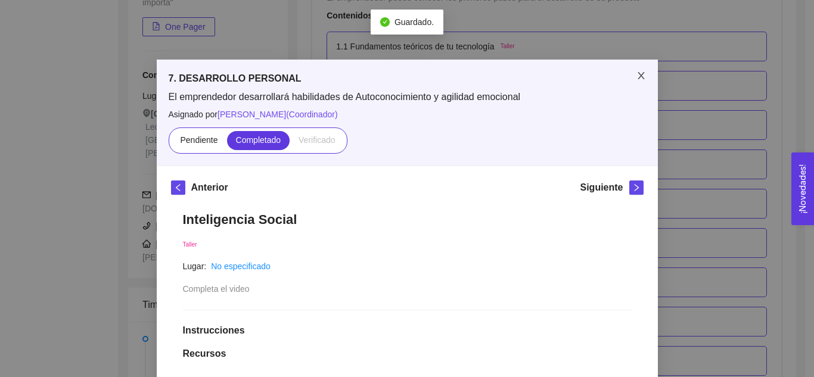
click at [641, 73] on icon "close" at bounding box center [642, 76] width 10 height 10
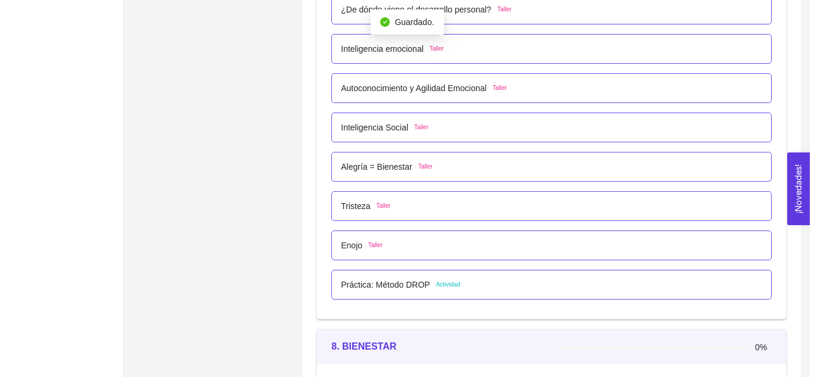
scroll to position [3330, 0]
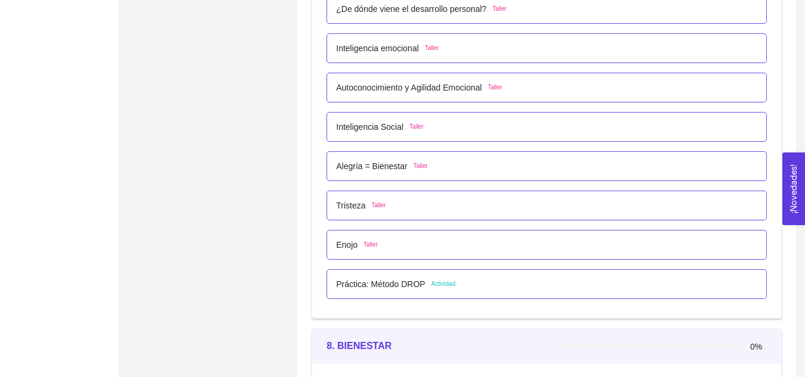
click at [397, 286] on p "Práctica: Método DROP" at bounding box center [380, 284] width 89 height 13
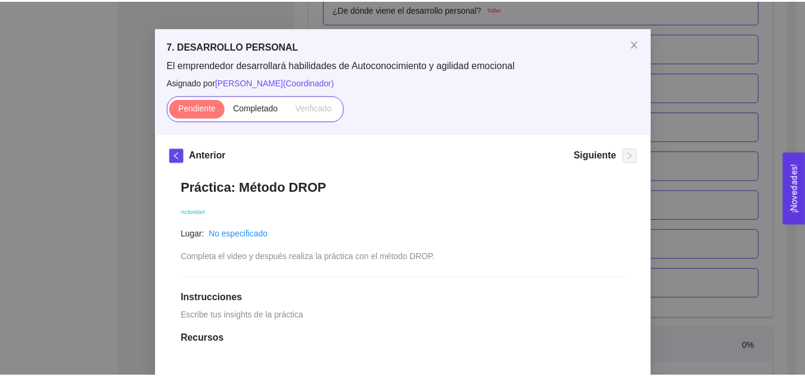
scroll to position [30, 0]
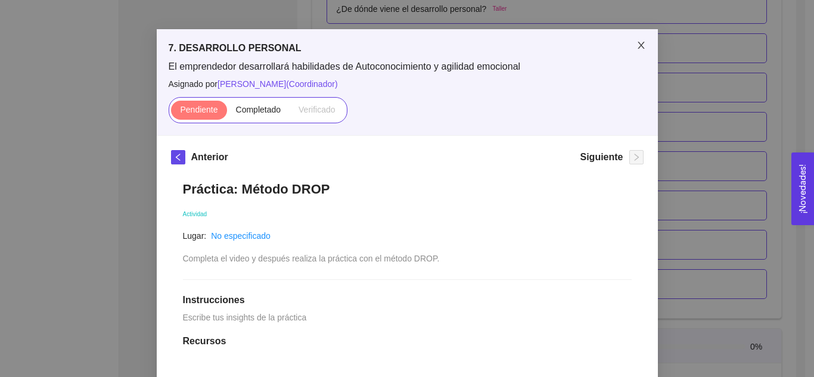
click at [641, 42] on icon "close" at bounding box center [642, 46] width 10 height 10
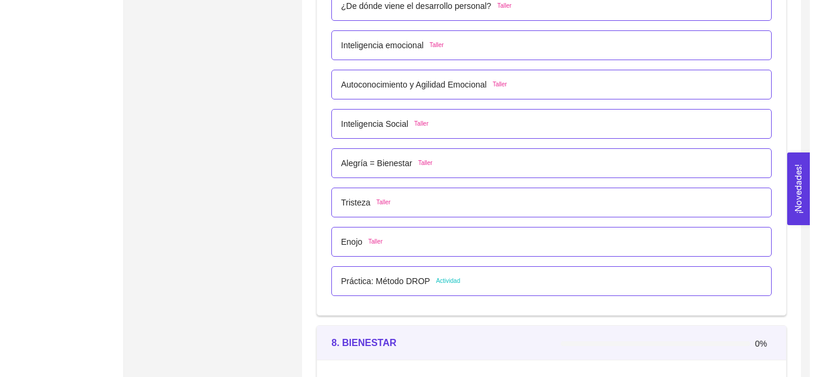
scroll to position [3335, 0]
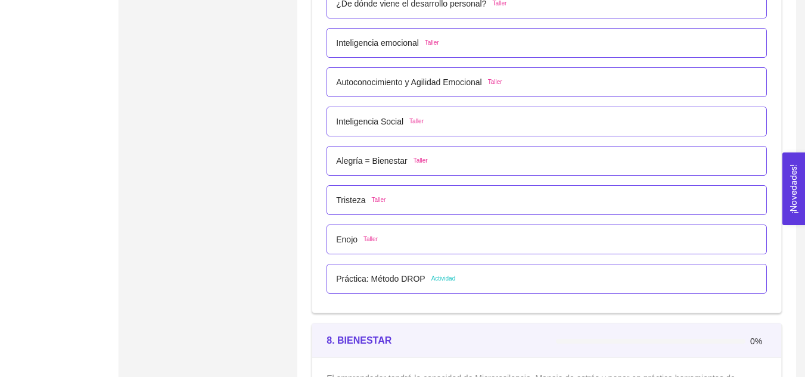
click at [386, 275] on p "Práctica: Método DROP" at bounding box center [380, 278] width 89 height 13
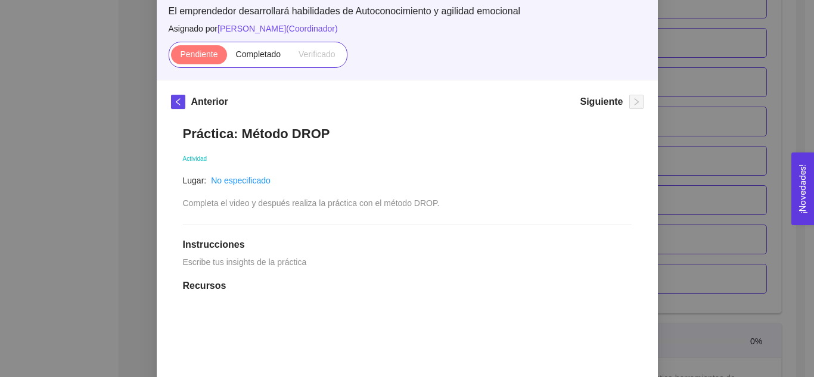
scroll to position [49, 0]
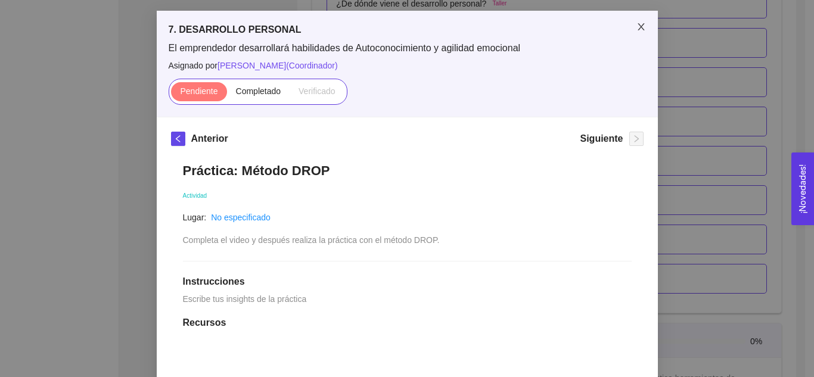
click at [646, 30] on span "Close" at bounding box center [641, 27] width 33 height 33
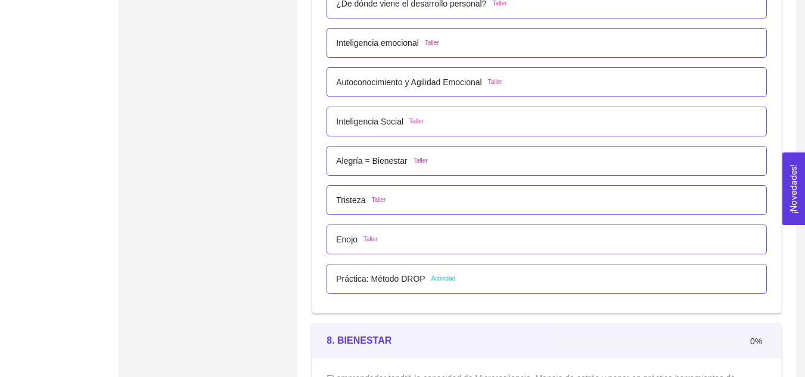
click at [411, 82] on p "Autoconocimiento y Agilidad Emocional" at bounding box center [408, 82] width 145 height 13
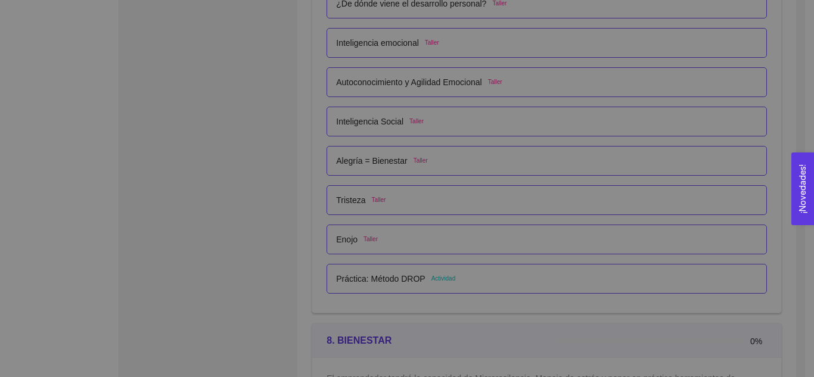
scroll to position [0, 0]
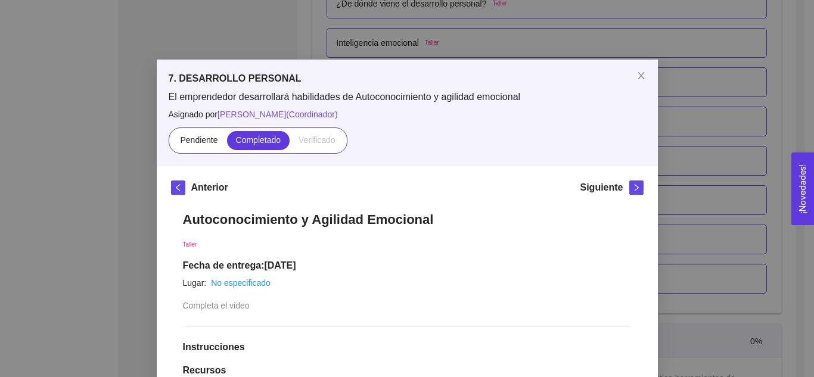
click at [613, 187] on h5 "Siguiente" at bounding box center [601, 188] width 43 height 14
click at [633, 190] on icon "right" at bounding box center [636, 188] width 8 height 8
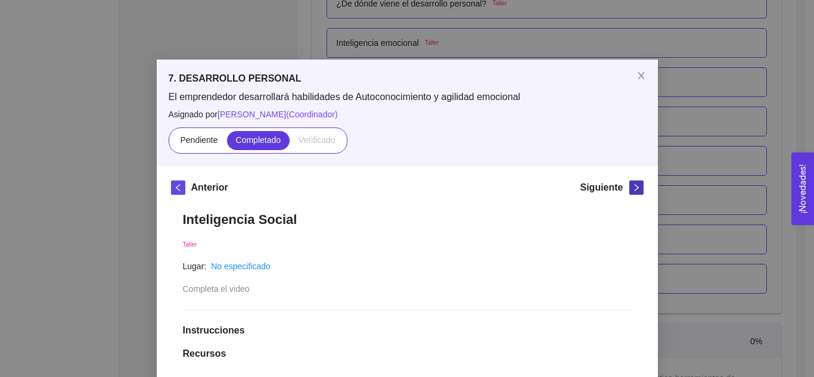
click at [633, 190] on icon "right" at bounding box center [636, 188] width 8 height 8
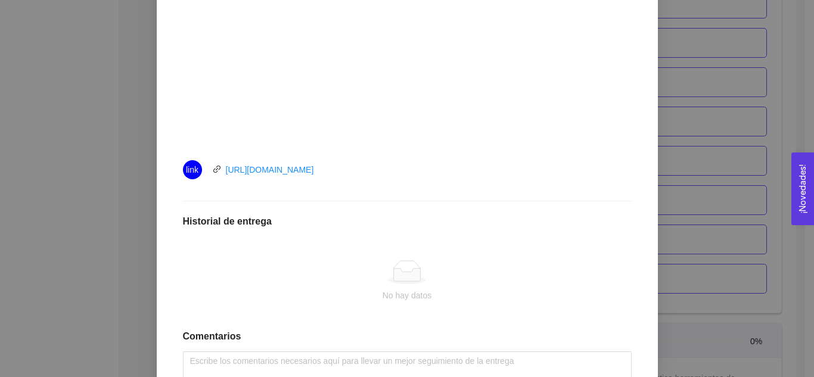
scroll to position [443, 0]
drag, startPoint x: 339, startPoint y: 168, endPoint x: 224, endPoint y: 175, distance: 115.9
click at [224, 175] on div "link https://youtu.be/_h28haCLA7I" at bounding box center [317, 167] width 268 height 19
click at [379, 197] on div "Alegría = Bienestar Taller Lugar: No especificado Completa el video Instruccion…" at bounding box center [407, 89] width 473 height 665
click at [286, 167] on link "https://youtu.be/_h28haCLA7I" at bounding box center [270, 168] width 88 height 10
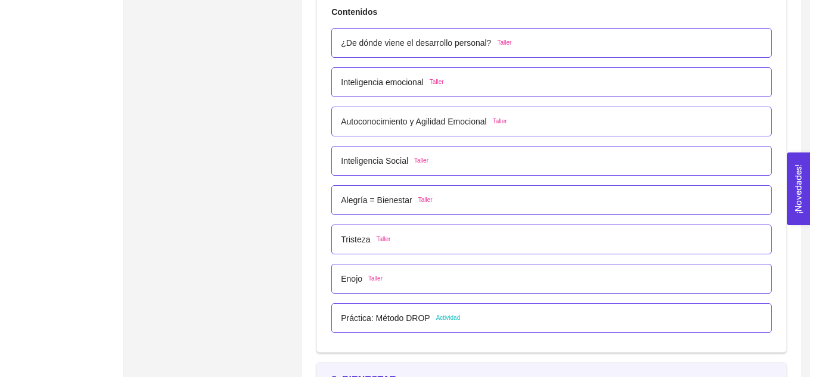
scroll to position [3280, 0]
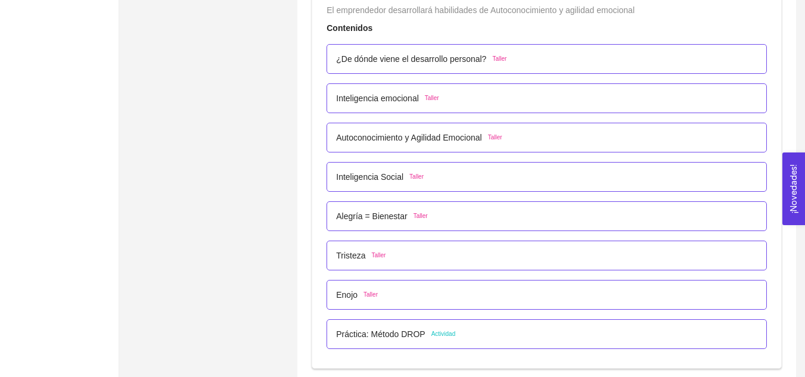
click at [370, 212] on p "Alegría = Bienestar" at bounding box center [371, 216] width 71 height 13
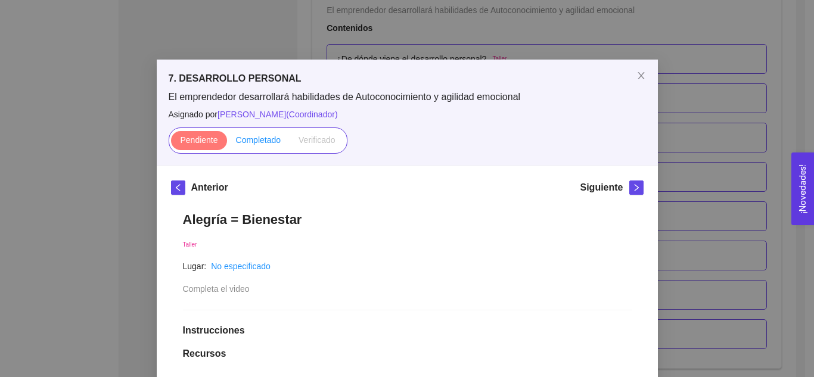
click at [253, 138] on span "Completado" at bounding box center [258, 140] width 45 height 10
click at [227, 143] on input "Completado" at bounding box center [227, 143] width 0 height 0
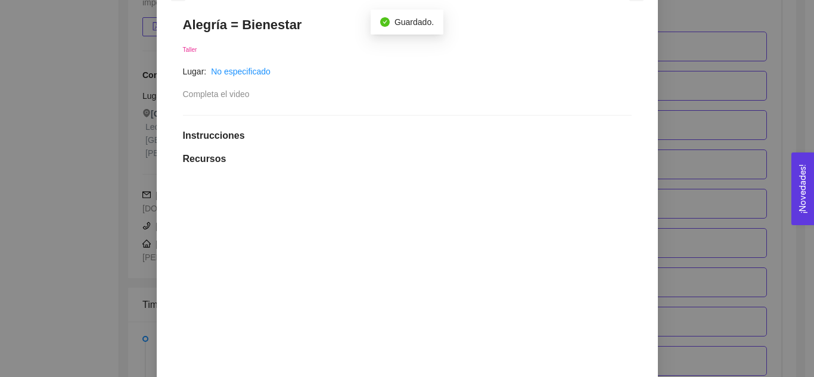
scroll to position [0, 0]
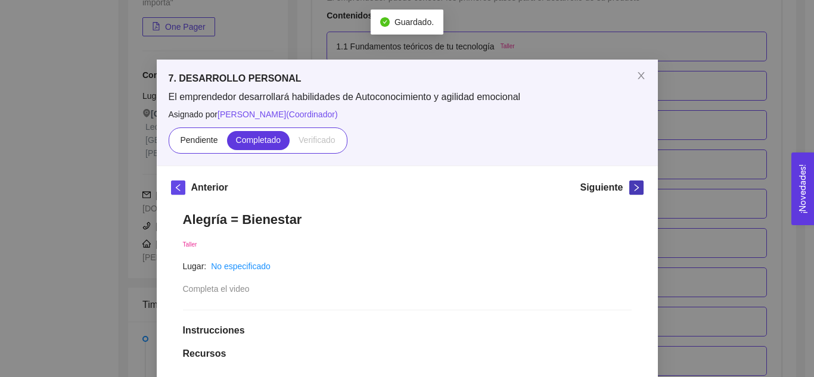
click at [632, 187] on icon "right" at bounding box center [636, 188] width 8 height 8
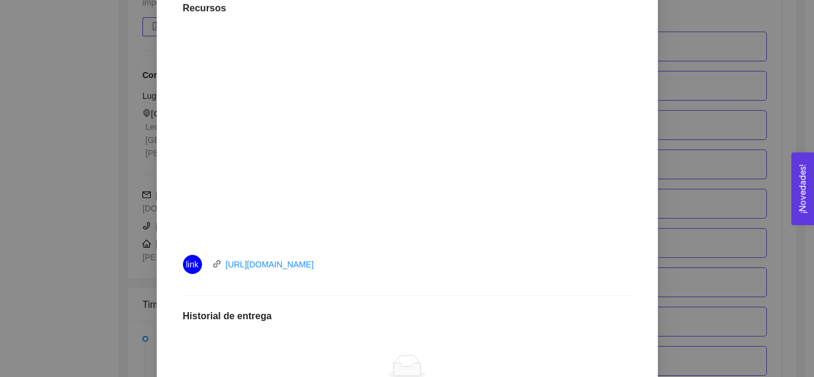
scroll to position [347, 0]
drag, startPoint x: 346, startPoint y: 266, endPoint x: 218, endPoint y: 265, distance: 128.2
click at [218, 265] on div "link https://youtu.be/xZ3iq07D49M" at bounding box center [317, 263] width 268 height 19
copy link "https://youtu.be/xZ3iq07D49M"
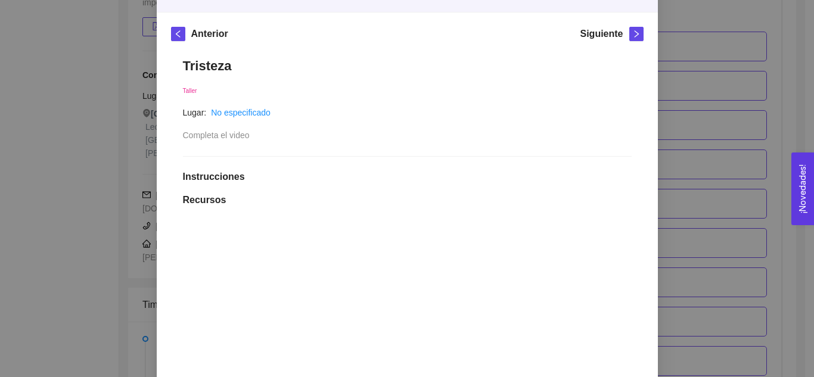
scroll to position [0, 0]
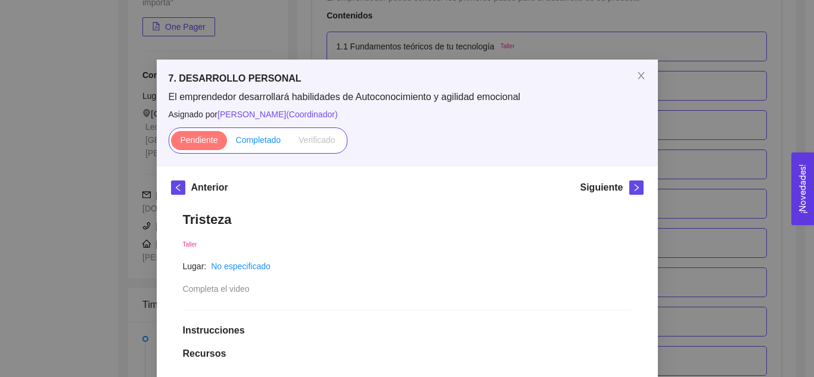
click at [244, 139] on span "Completado" at bounding box center [258, 140] width 45 height 10
click at [227, 143] on input "Completado" at bounding box center [227, 143] width 0 height 0
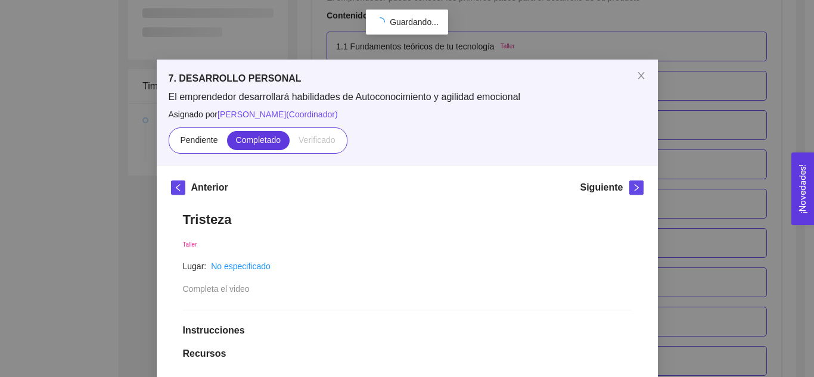
click at [634, 188] on icon "right" at bounding box center [636, 187] width 4 height 7
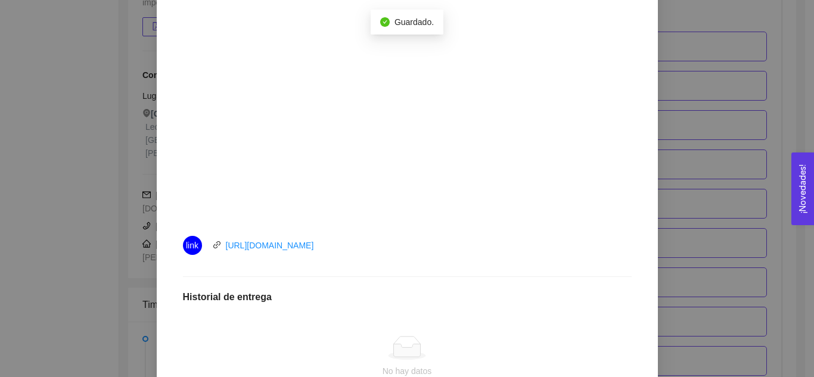
scroll to position [366, 0]
drag, startPoint x: 348, startPoint y: 237, endPoint x: 220, endPoint y: 238, distance: 128.2
click at [220, 238] on div "link https://youtu.be/retH5QI464E" at bounding box center [317, 244] width 268 height 19
copy link "https://youtu.be/retH5QI464E"
click at [375, 291] on h1 "Historial de entrega" at bounding box center [407, 296] width 449 height 12
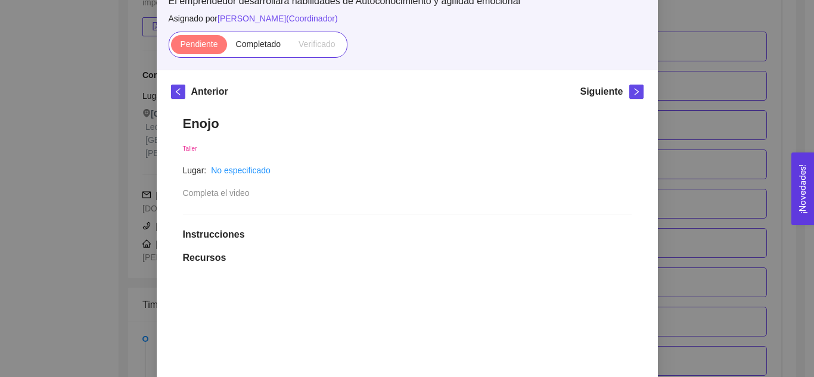
scroll to position [95, 0]
click at [250, 41] on span "Completado" at bounding box center [258, 45] width 45 height 10
click at [227, 48] on input "Completado" at bounding box center [227, 48] width 0 height 0
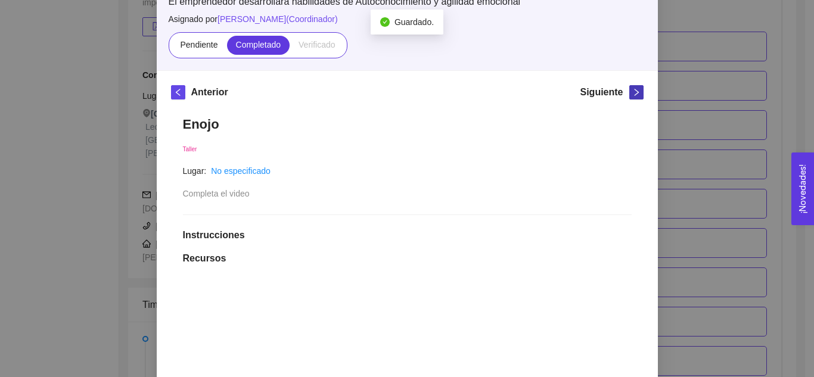
click at [632, 95] on icon "right" at bounding box center [636, 92] width 8 height 8
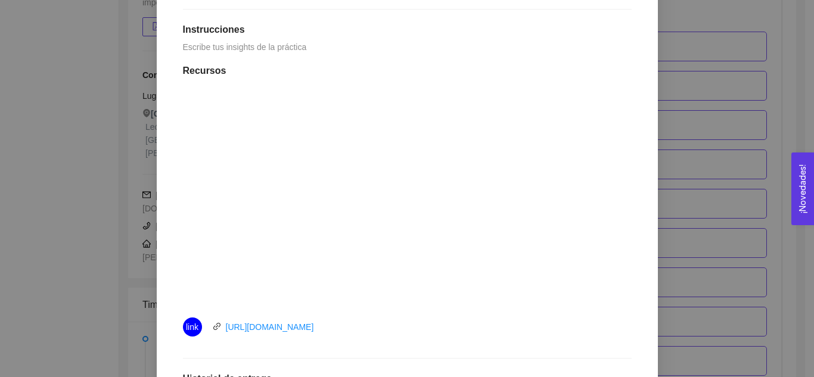
scroll to position [302, 0]
drag, startPoint x: 360, startPoint y: 322, endPoint x: 219, endPoint y: 319, distance: 141.3
click at [219, 319] on div "link https://youtu.be/kPpGRksUgq0" at bounding box center [317, 326] width 268 height 19
copy link "https://youtu.be/kPpGRksUgq0"
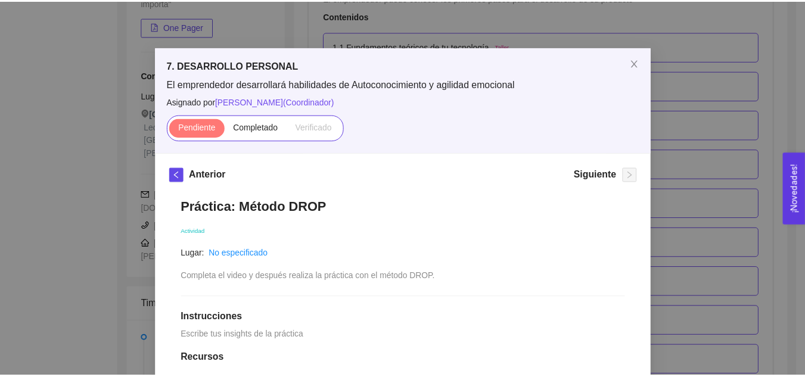
scroll to position [13, 0]
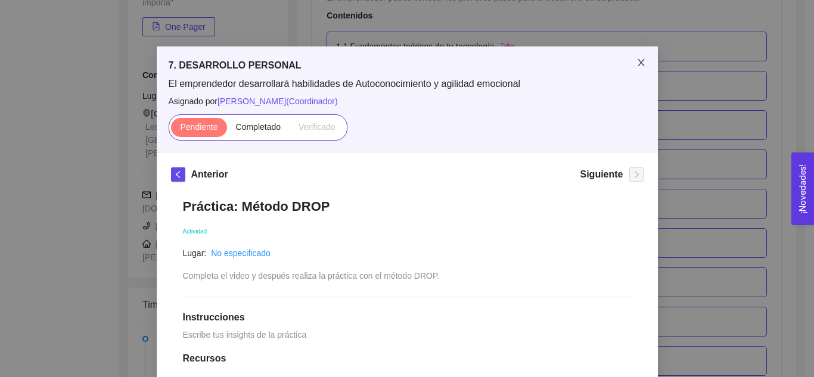
click at [638, 57] on span "Close" at bounding box center [641, 62] width 33 height 33
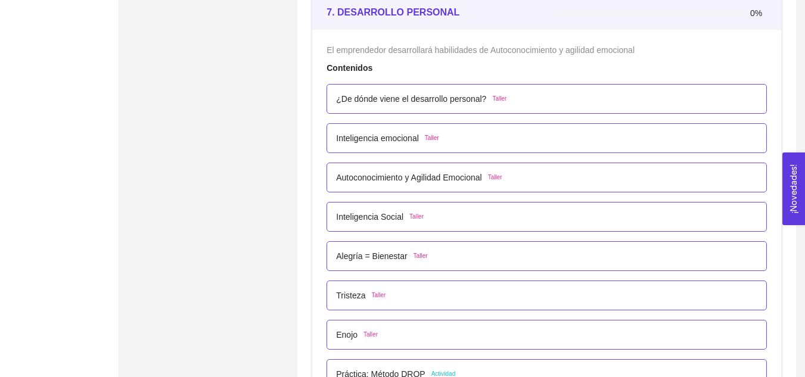
scroll to position [3241, 0]
click at [436, 18] on span "7. DESARROLLO PERSONAL" at bounding box center [393, 11] width 133 height 15
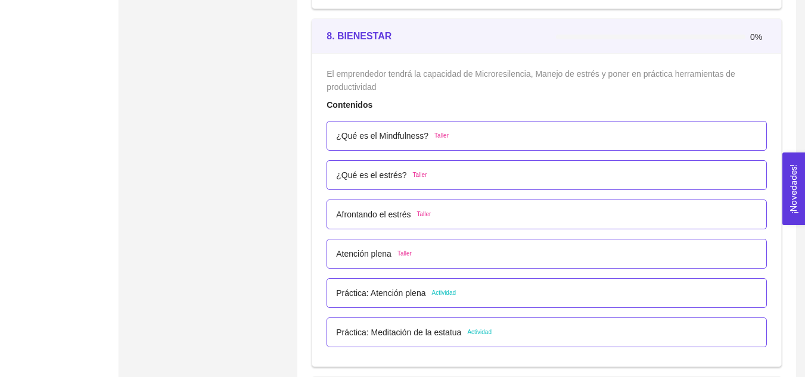
scroll to position [3640, 0]
drag, startPoint x: 390, startPoint y: 44, endPoint x: 314, endPoint y: 32, distance: 77.1
click at [314, 32] on div "8. BIENESTAR 0%" at bounding box center [546, 35] width 469 height 35
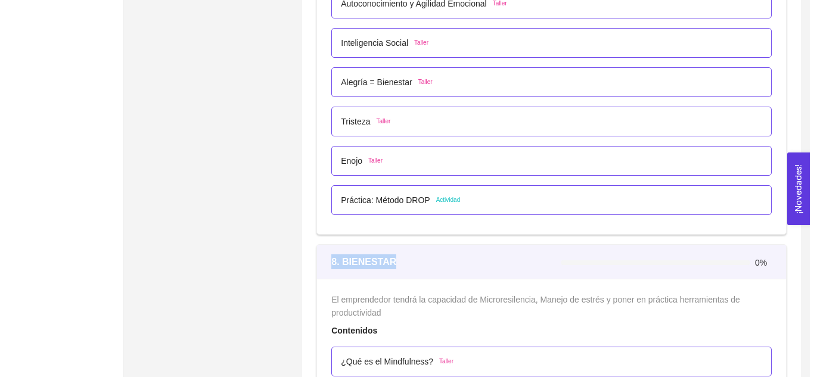
scroll to position [3415, 0]
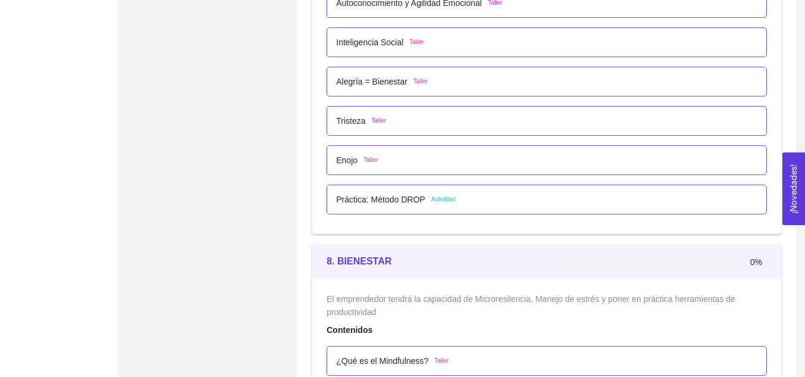
click at [388, 201] on p "Práctica: Método DROP" at bounding box center [380, 199] width 89 height 13
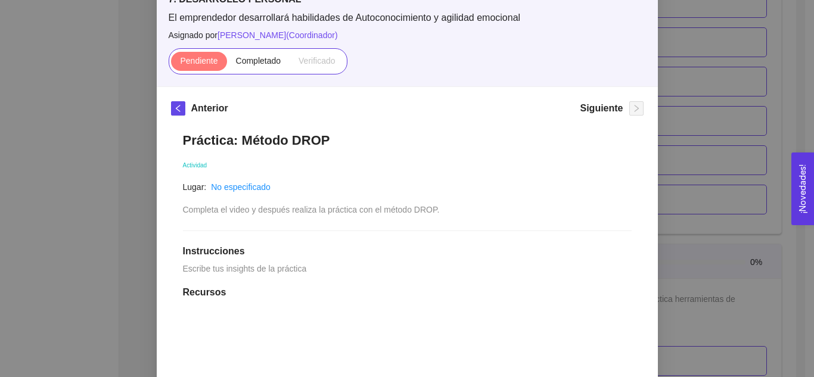
scroll to position [77, 0]
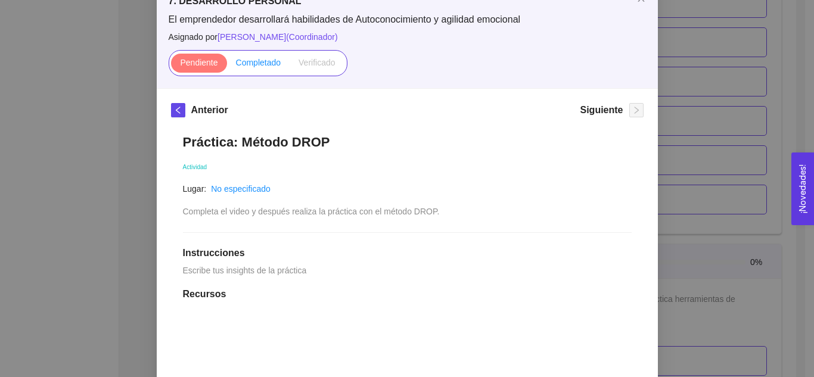
click at [260, 66] on span "Completado" at bounding box center [258, 63] width 45 height 10
click at [227, 66] on input "Completado" at bounding box center [227, 66] width 0 height 0
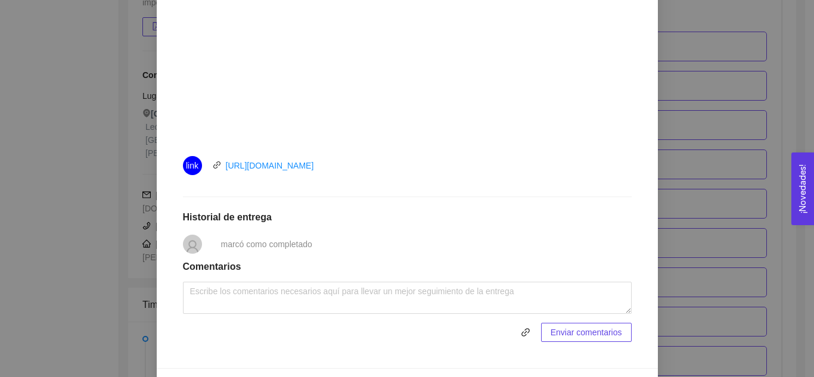
scroll to position [480, 0]
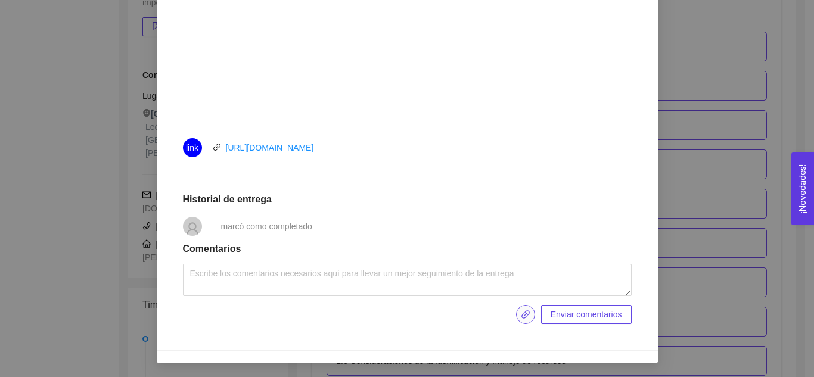
click at [521, 312] on icon "link" at bounding box center [526, 315] width 10 height 10
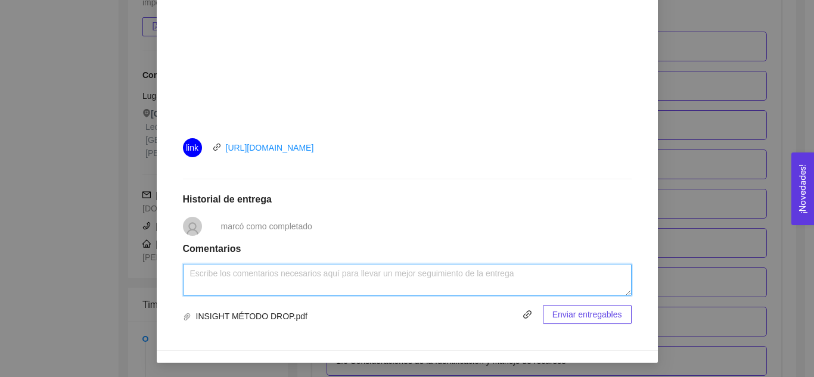
click at [548, 281] on textarea at bounding box center [407, 280] width 449 height 32
type textarea "i"
type textarea "Método DROP"
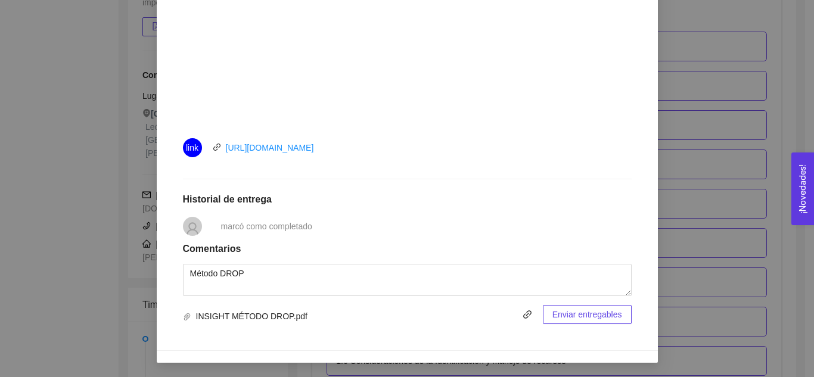
click at [588, 310] on span "Enviar entregables" at bounding box center [588, 314] width 70 height 13
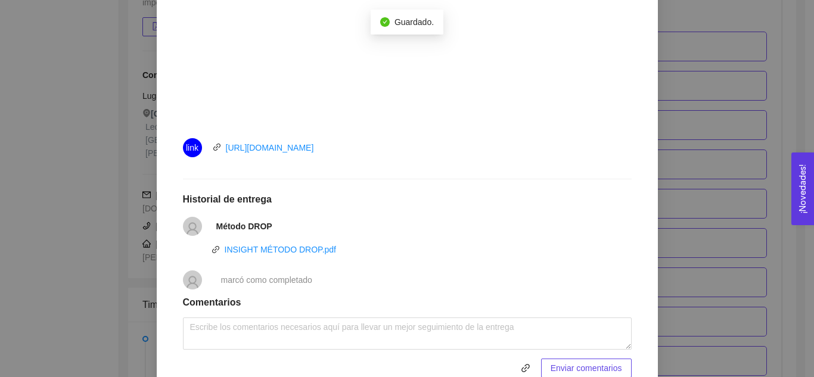
click at [721, 265] on div "7. DESARROLLO PERSONAL El emprendedor desarrollará habilidades de Autoconocimie…" at bounding box center [407, 188] width 814 height 377
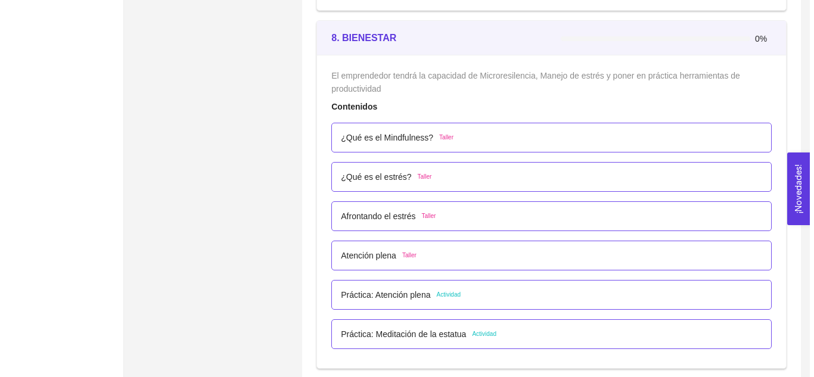
scroll to position [3638, 0]
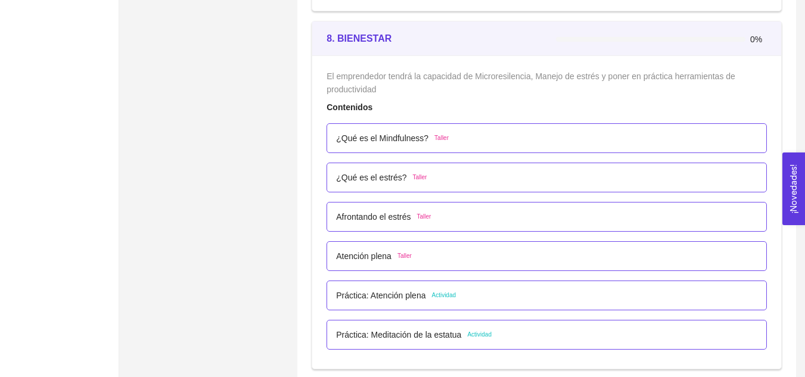
click at [418, 142] on p "¿Qué es el Mindfulness?" at bounding box center [382, 138] width 92 height 13
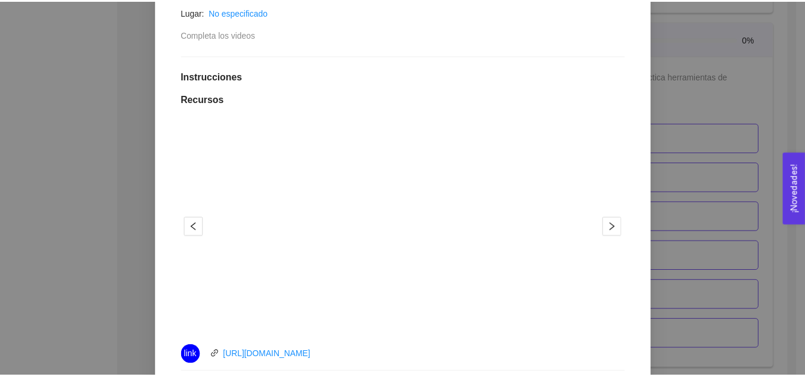
scroll to position [267, 0]
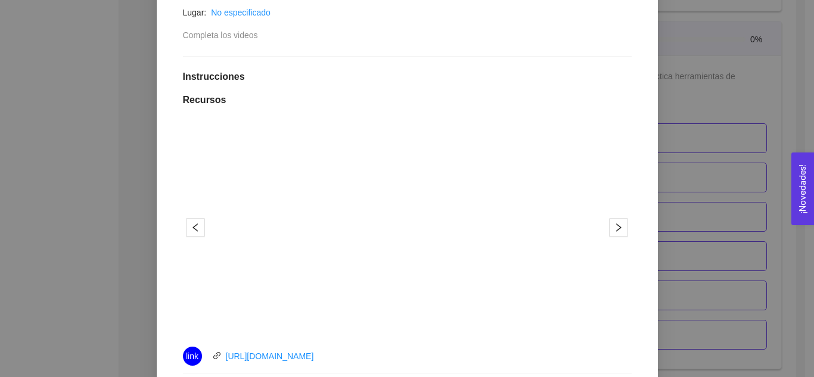
click at [754, 108] on div "8. BIENESTAR El emprendedor tendrá la capacidad de Microresilencia, Manejo de e…" at bounding box center [407, 188] width 814 height 377
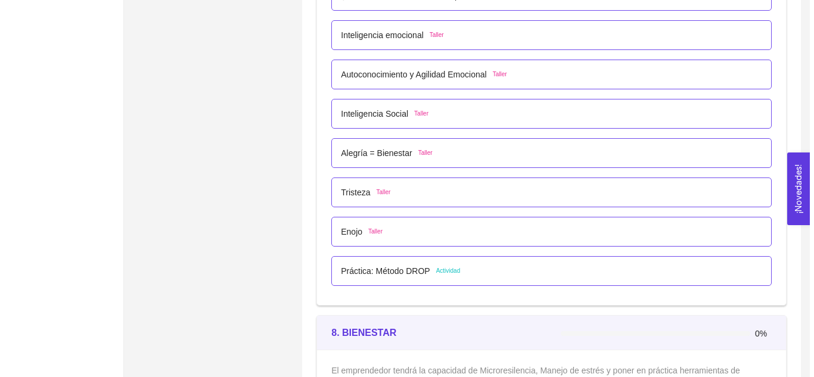
scroll to position [3379, 0]
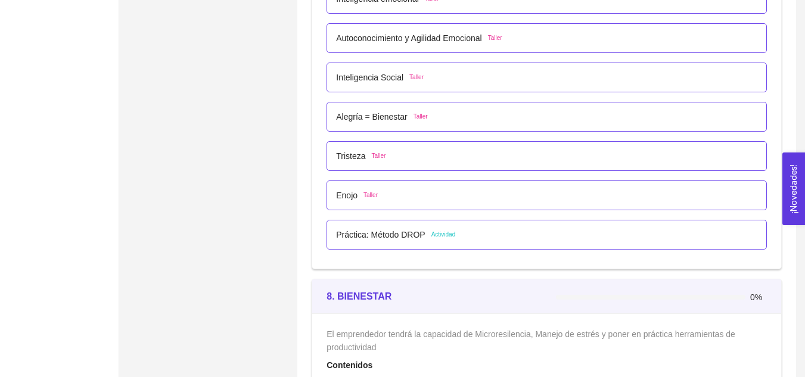
click at [391, 246] on div "Práctica: Método DROP Actividad" at bounding box center [547, 235] width 441 height 30
click at [389, 237] on p "Práctica: Método DROP" at bounding box center [380, 234] width 89 height 13
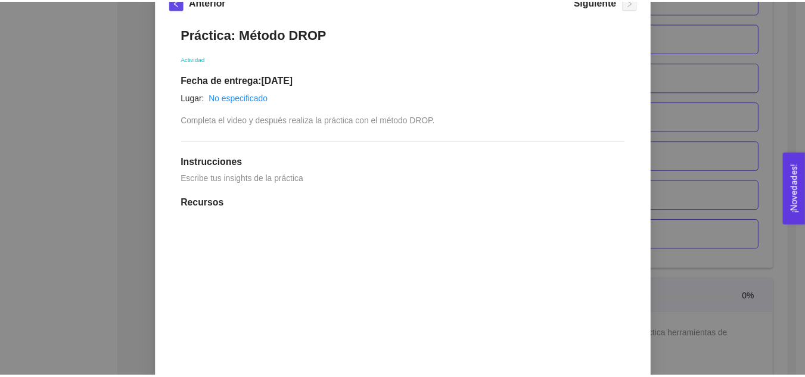
scroll to position [0, 0]
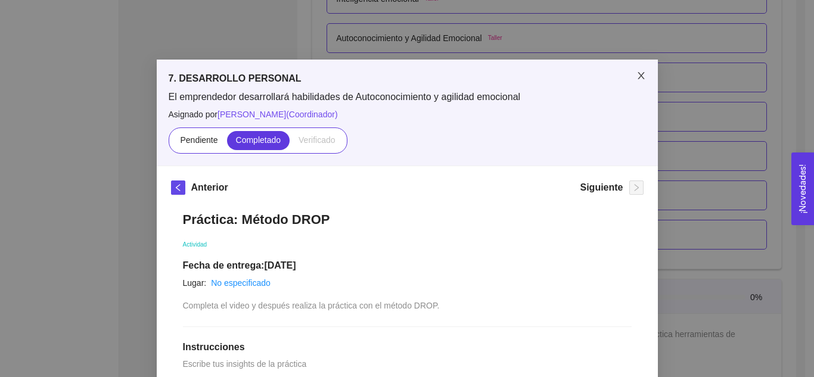
click at [640, 66] on span "Close" at bounding box center [641, 76] width 33 height 33
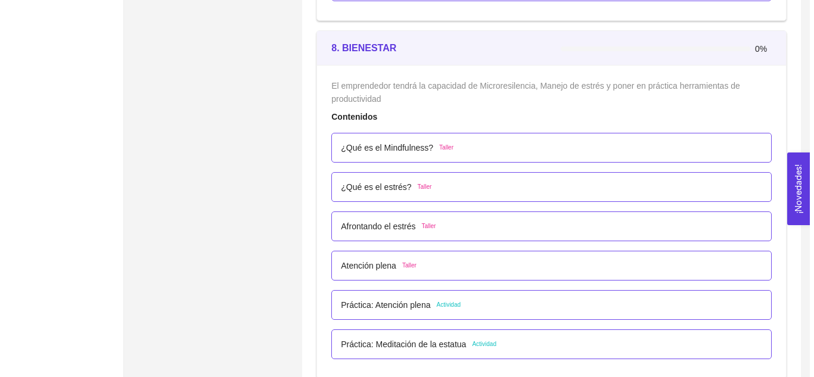
scroll to position [3627, 0]
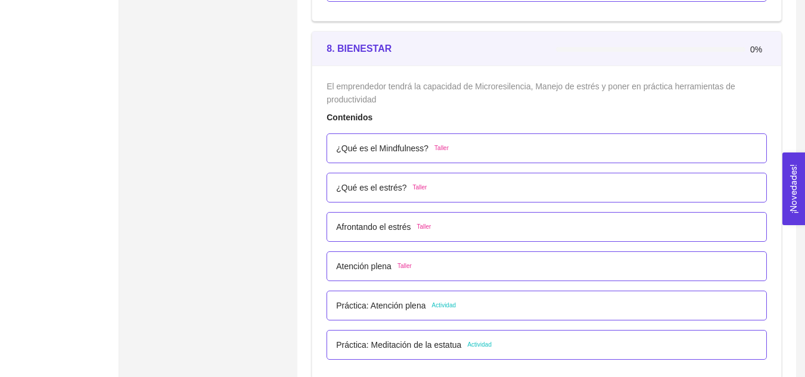
click at [396, 145] on p "¿Qué es el Mindfulness?" at bounding box center [382, 148] width 92 height 13
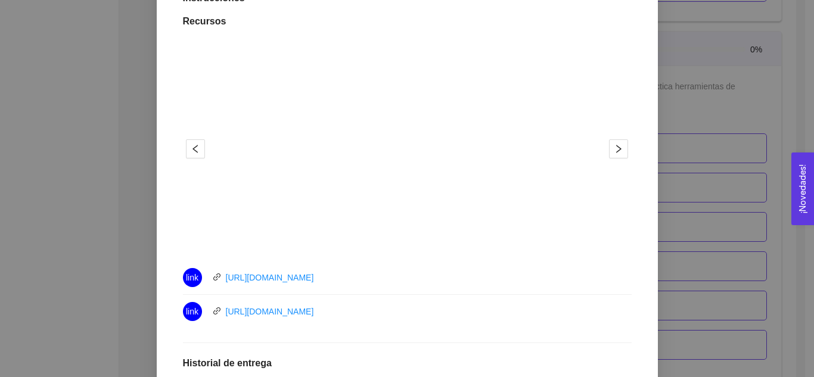
scroll to position [359, 0]
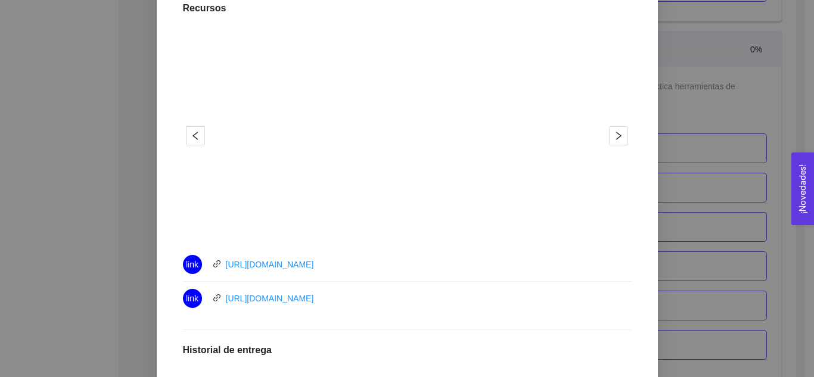
drag, startPoint x: 336, startPoint y: 266, endPoint x: 216, endPoint y: 261, distance: 119.9
click at [216, 261] on div "link https://youtu.be/CpJpj930MsY" at bounding box center [317, 264] width 268 height 19
copy link "https://youtu.be/CpJpj930MsY"
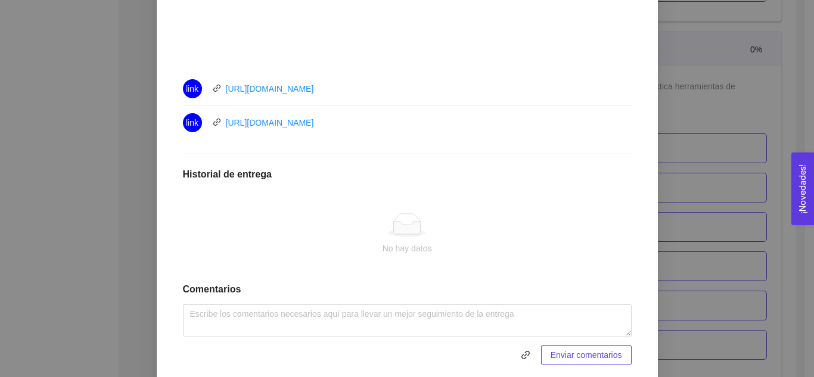
scroll to position [539, 0]
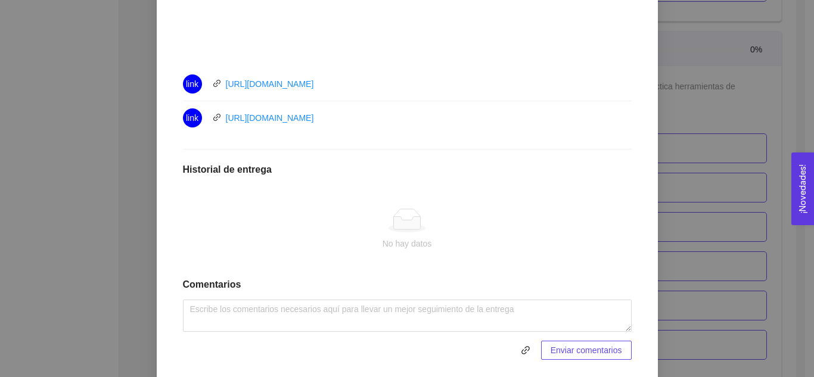
drag, startPoint x: 446, startPoint y: 123, endPoint x: 209, endPoint y: 112, distance: 237.5
click at [209, 112] on div "link https://www.youtube.com/watch?v=x8Oyln4bHLM" at bounding box center [317, 117] width 268 height 19
copy link "https://www.youtube.com/watch?v=x8Oyln4bHLM"
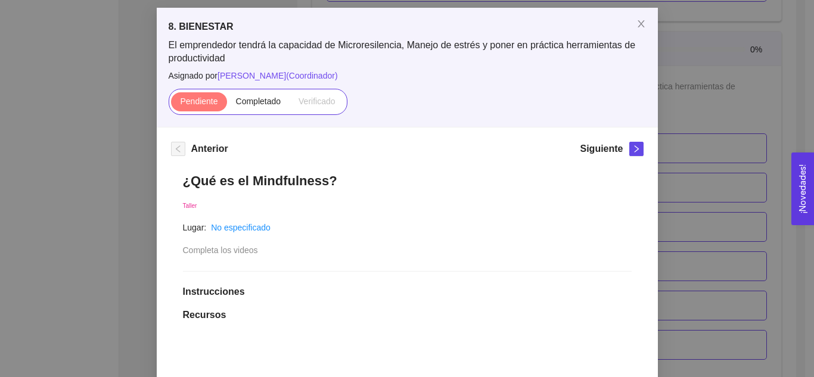
scroll to position [0, 0]
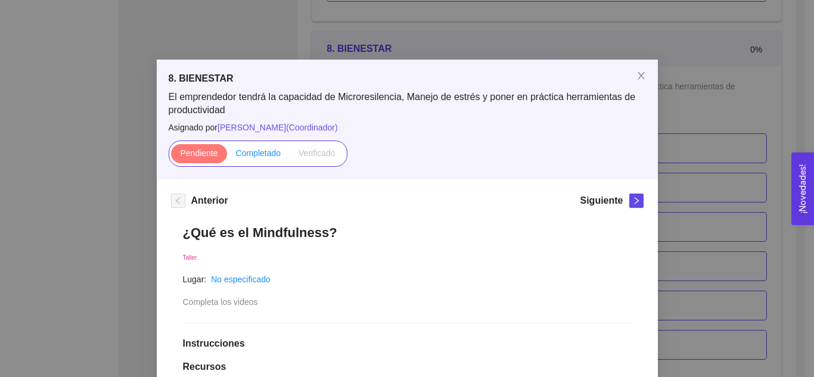
click at [245, 154] on span "Completado" at bounding box center [258, 153] width 45 height 10
click at [227, 156] on input "Completado" at bounding box center [227, 156] width 0 height 0
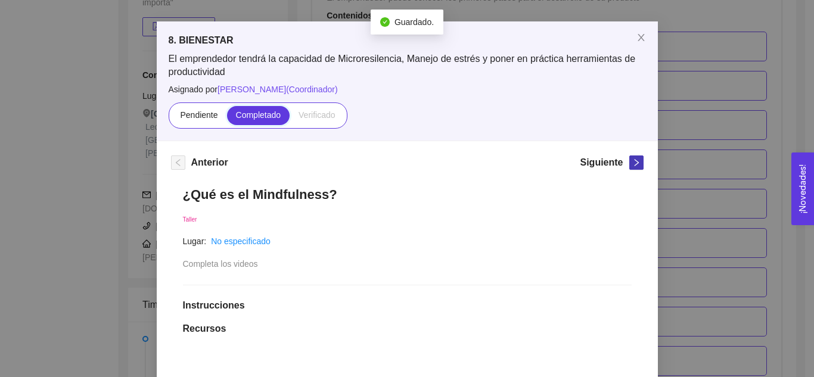
scroll to position [3627, 0]
click at [630, 160] on span "right" at bounding box center [636, 163] width 13 height 8
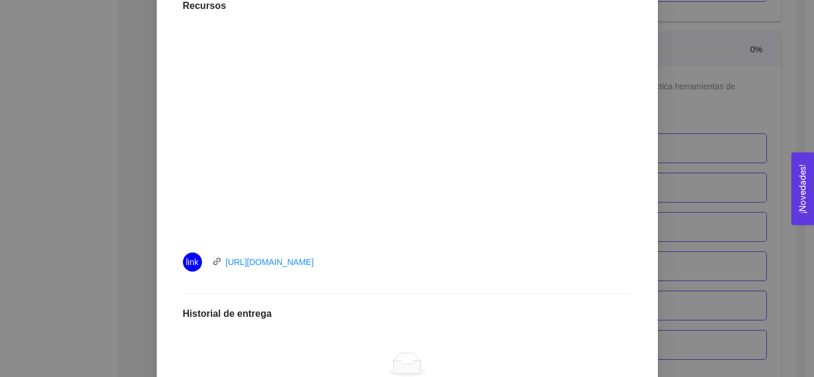
scroll to position [362, 0]
drag, startPoint x: 436, startPoint y: 267, endPoint x: 194, endPoint y: 239, distance: 244.2
click at [194, 239] on div "link https://www.youtube.com/watch?v=IV2pOwfRzzA" at bounding box center [407, 147] width 449 height 262
click at [366, 278] on div "¿Qué es el estrés? Taller Lugar: No especificado Completa el video Instruccione…" at bounding box center [407, 183] width 473 height 665
drag, startPoint x: 429, startPoint y: 264, endPoint x: 207, endPoint y: 255, distance: 221.4
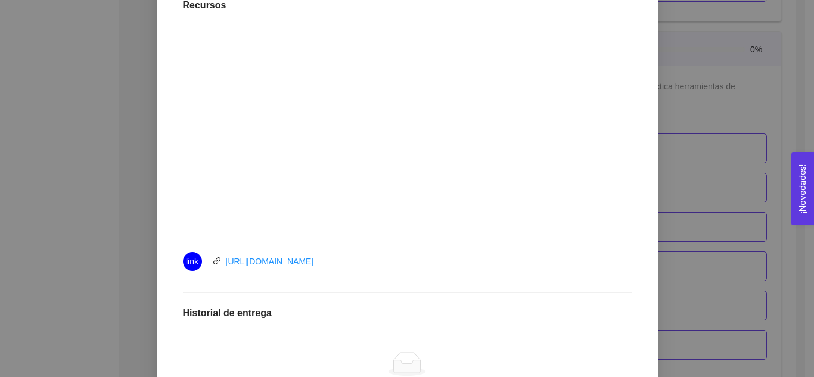
click at [207, 255] on div "link https://www.youtube.com/watch?v=IV2pOwfRzzA" at bounding box center [317, 261] width 268 height 19
copy link "https://www.youtube.com/watch?v=IV2pOwfRzzA"
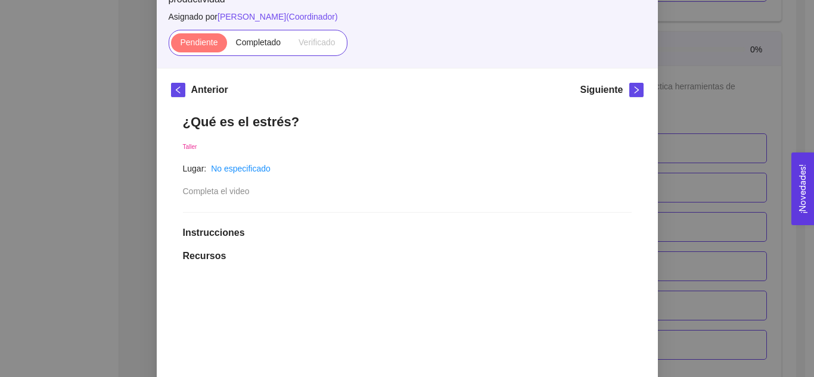
scroll to position [106, 0]
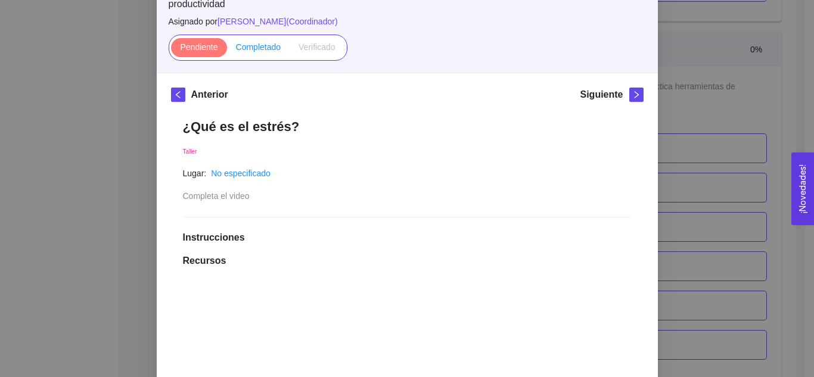
click at [270, 50] on span "Completado" at bounding box center [258, 47] width 45 height 10
click at [227, 50] on input "Completado" at bounding box center [227, 50] width 0 height 0
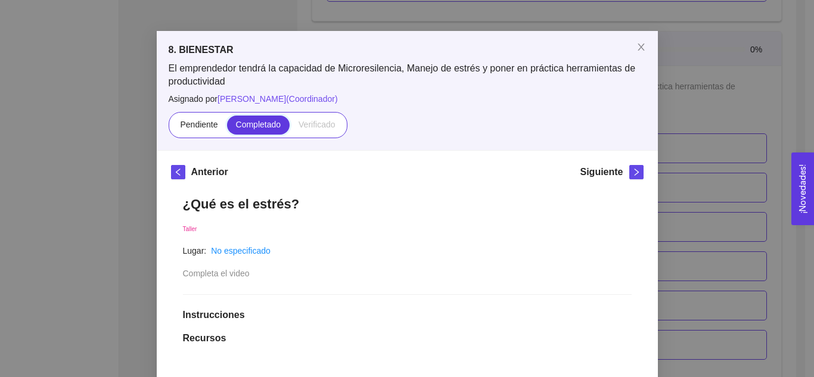
scroll to position [28, 0]
click at [606, 181] on div "Siguiente" at bounding box center [601, 175] width 43 height 19
click at [630, 179] on button "button" at bounding box center [637, 173] width 14 height 14
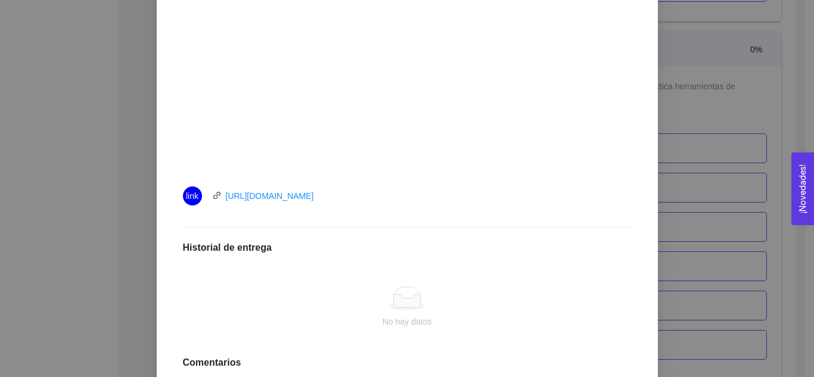
scroll to position [429, 0]
click at [314, 194] on link "[URL][DOMAIN_NAME]" at bounding box center [270, 195] width 88 height 10
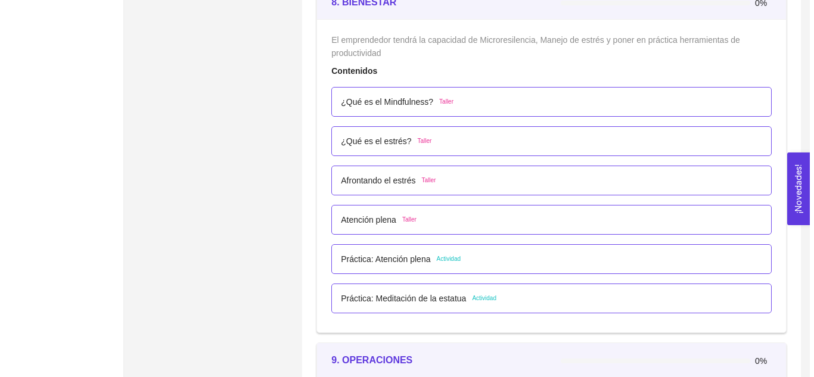
scroll to position [3674, 0]
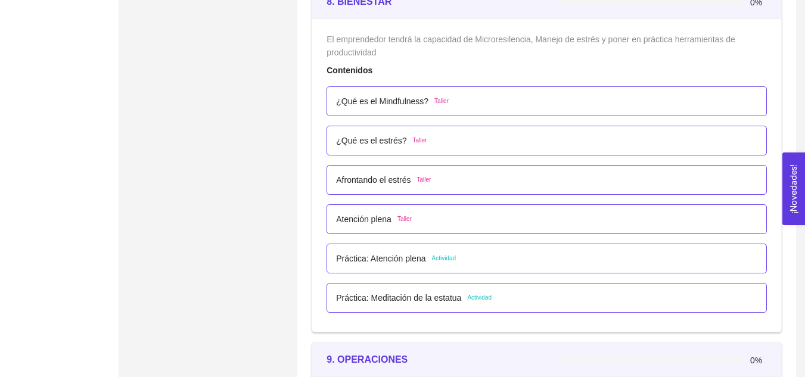
click at [383, 255] on p "Práctica: Atención plena" at bounding box center [380, 258] width 89 height 13
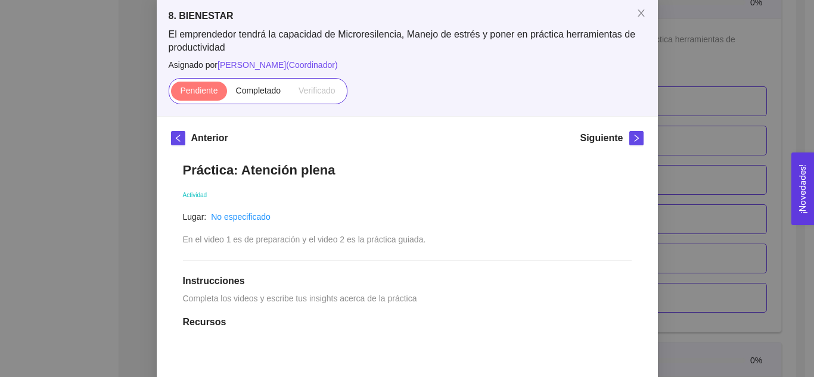
scroll to position [24, 0]
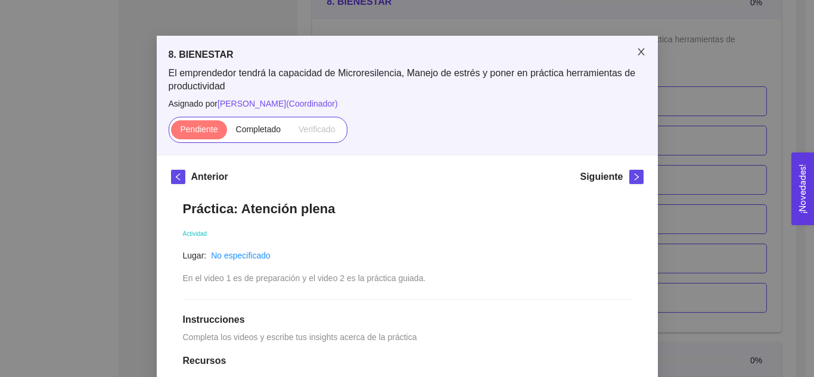
click at [634, 46] on span "Close" at bounding box center [641, 52] width 33 height 33
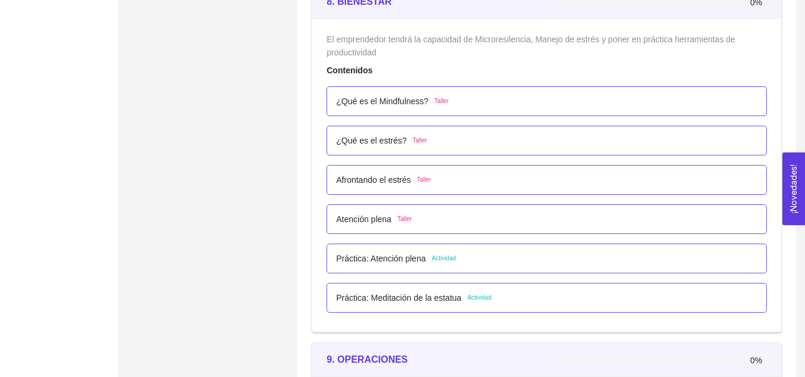
click at [419, 295] on p "Práctica: Meditación de la estatua" at bounding box center [398, 298] width 125 height 13
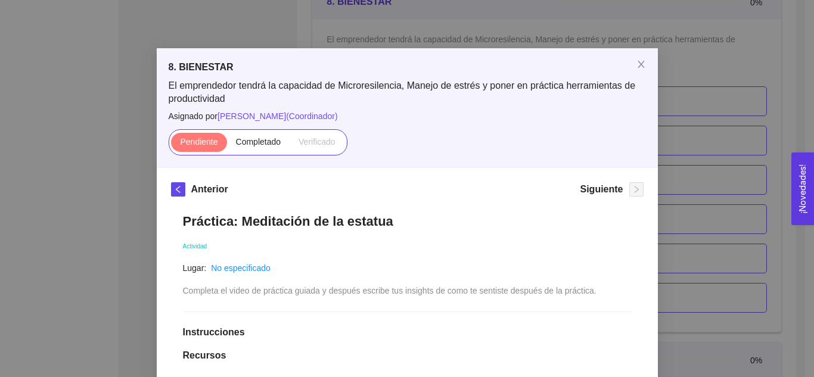
scroll to position [0, 0]
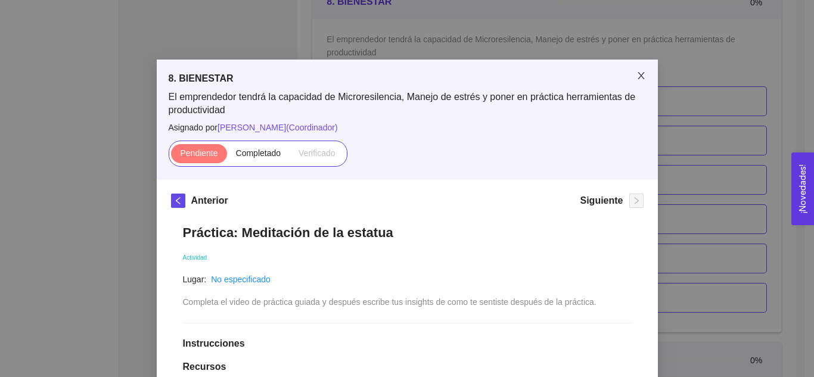
click at [631, 74] on span "Close" at bounding box center [641, 76] width 33 height 33
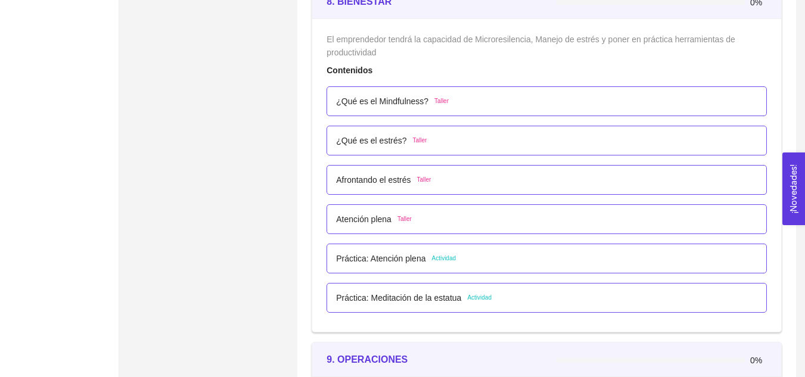
click at [365, 180] on p "Afrontando el estrés" at bounding box center [373, 179] width 75 height 13
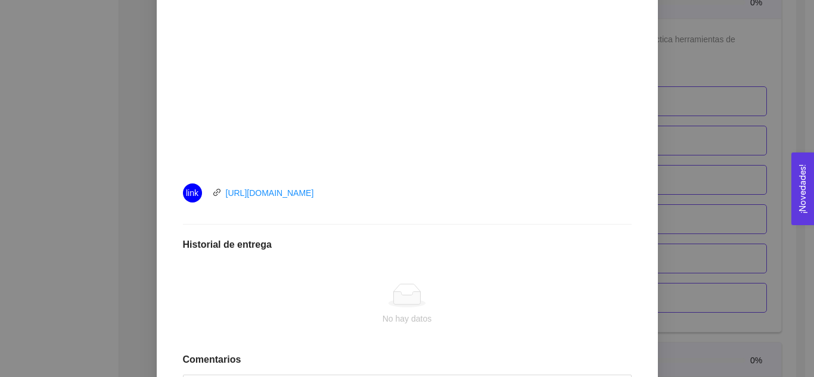
scroll to position [432, 0]
click at [305, 192] on link "[URL][DOMAIN_NAME]" at bounding box center [270, 192] width 88 height 10
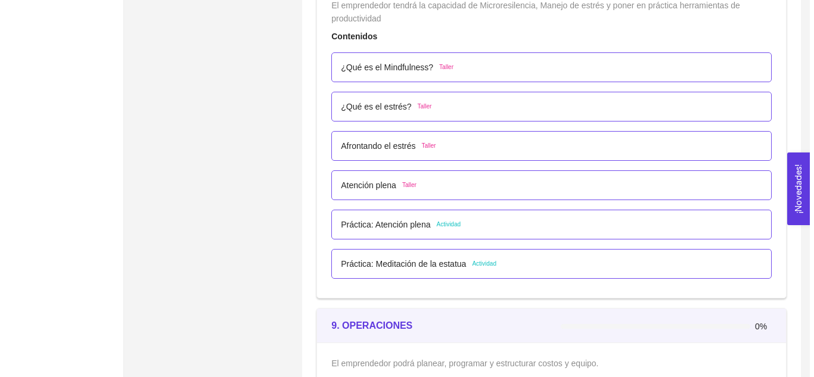
scroll to position [3764, 0]
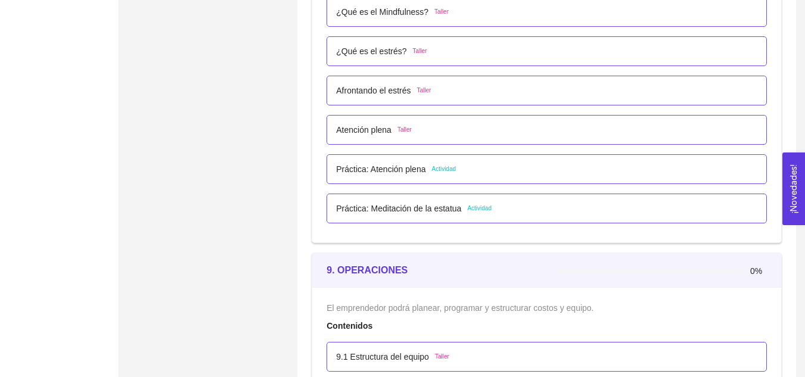
click at [364, 86] on p "Afrontando el estrés" at bounding box center [373, 90] width 75 height 13
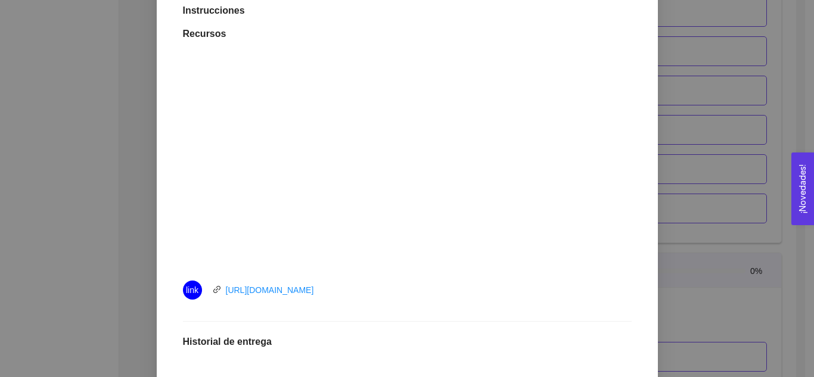
scroll to position [332, 0]
drag, startPoint x: 358, startPoint y: 306, endPoint x: 221, endPoint y: 284, distance: 138.9
click at [221, 284] on li "link [URL][DOMAIN_NAME]" at bounding box center [407, 291] width 449 height 33
copy link "[URL][DOMAIN_NAME]"
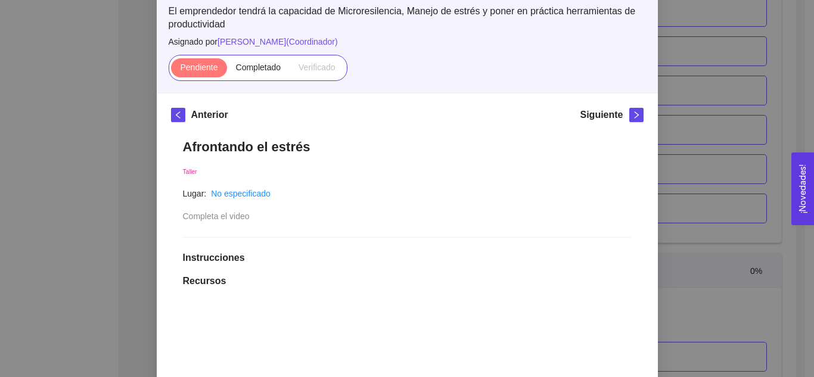
scroll to position [37, 0]
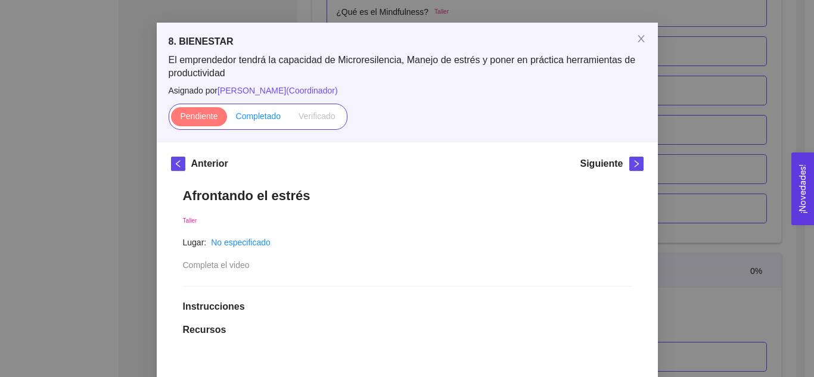
click at [253, 113] on span "Completado" at bounding box center [258, 116] width 45 height 10
click at [227, 119] on input "Completado" at bounding box center [227, 119] width 0 height 0
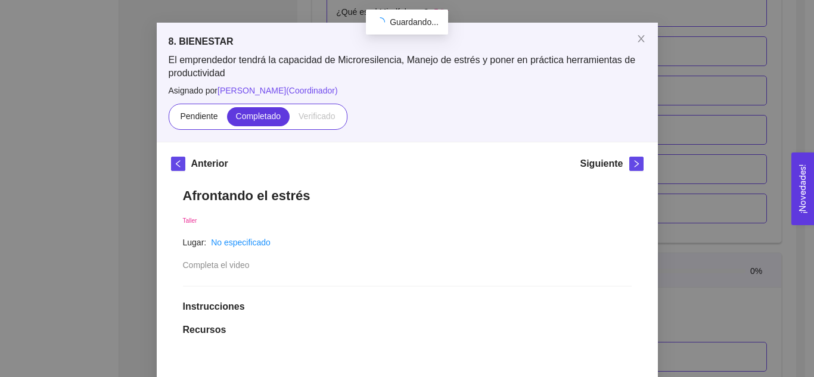
click at [616, 165] on h5 "Siguiente" at bounding box center [601, 164] width 43 height 14
click at [630, 165] on span "right" at bounding box center [636, 164] width 13 height 8
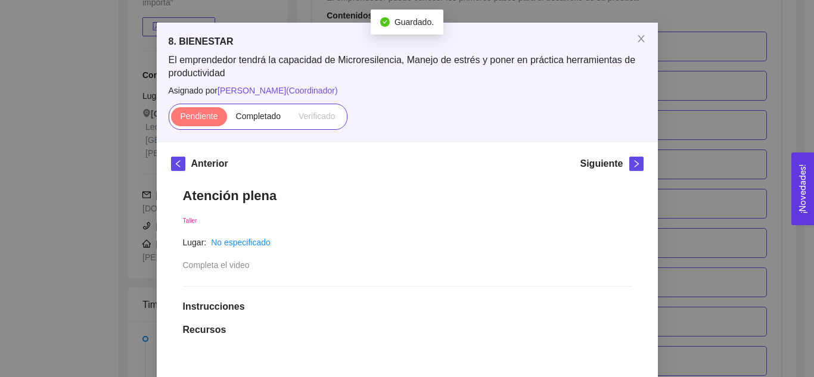
click at [181, 166] on div "Anterior" at bounding box center [199, 166] width 57 height 19
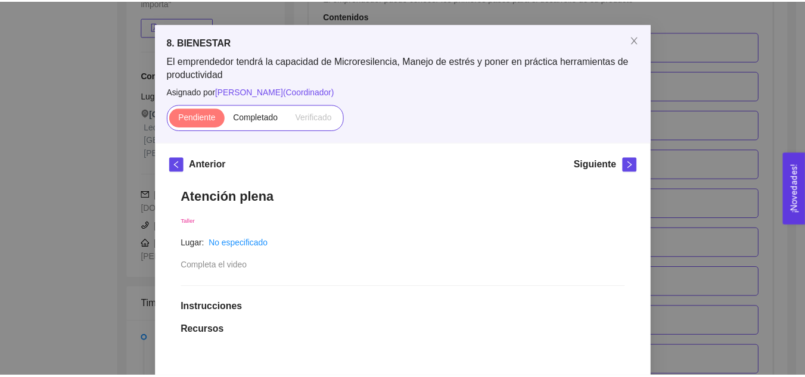
scroll to position [35, 0]
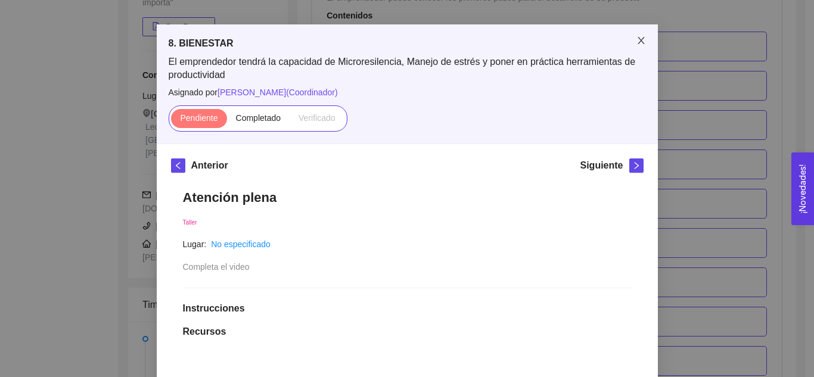
click at [637, 39] on icon "close" at bounding box center [642, 41] width 10 height 10
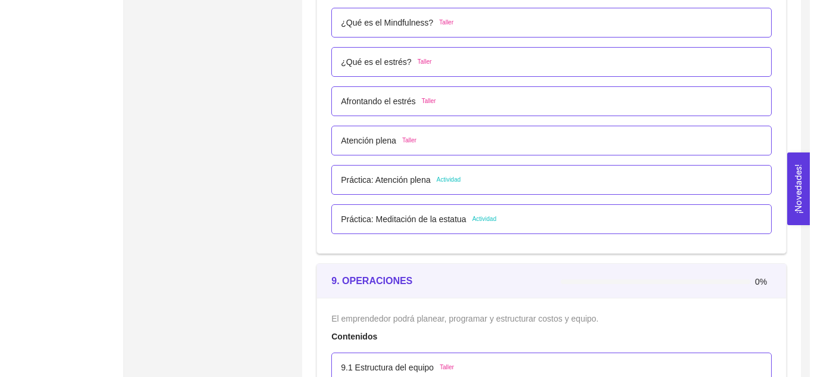
scroll to position [3754, 0]
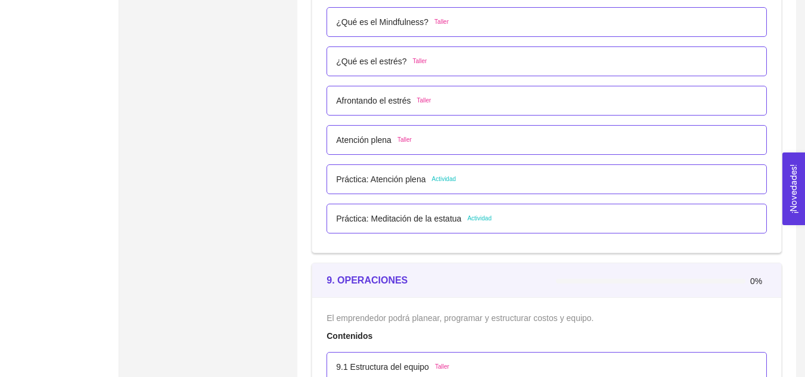
click at [373, 144] on p "Atención plena" at bounding box center [363, 140] width 55 height 13
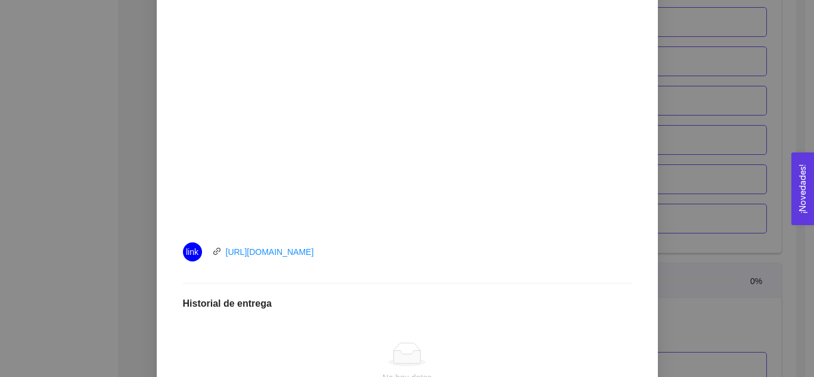
scroll to position [411, 0]
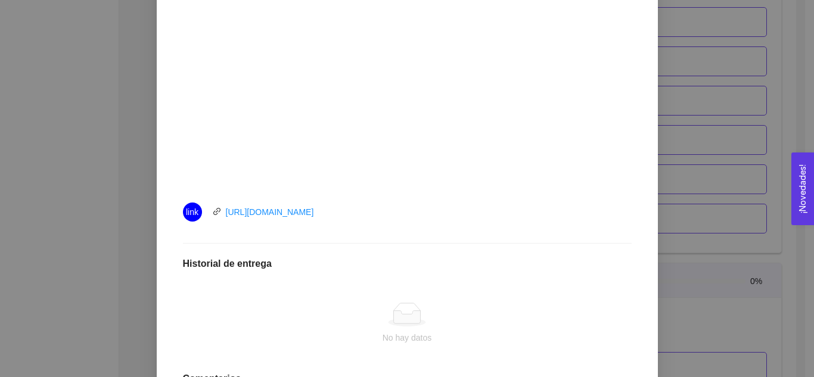
drag, startPoint x: 384, startPoint y: 212, endPoint x: 207, endPoint y: 210, distance: 176.5
click at [207, 210] on div "link https://youtu.be/DoNmsgsEY94" at bounding box center [317, 212] width 268 height 19
copy link "https://youtu.be/DoNmsgsEY94"
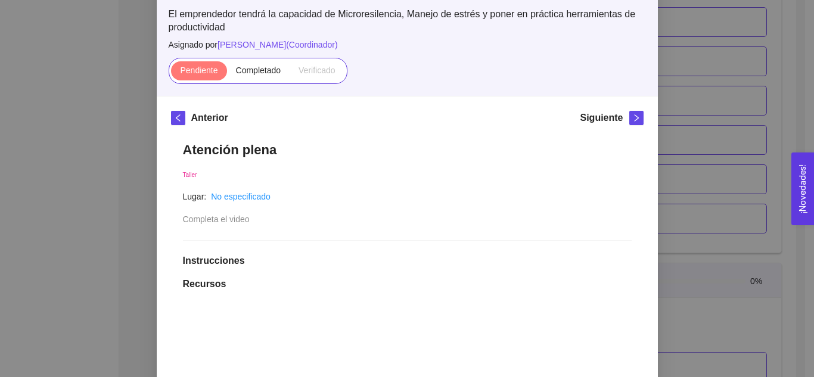
scroll to position [82, 0]
click at [257, 70] on span "Completado" at bounding box center [258, 71] width 45 height 10
click at [227, 74] on input "Completado" at bounding box center [227, 74] width 0 height 0
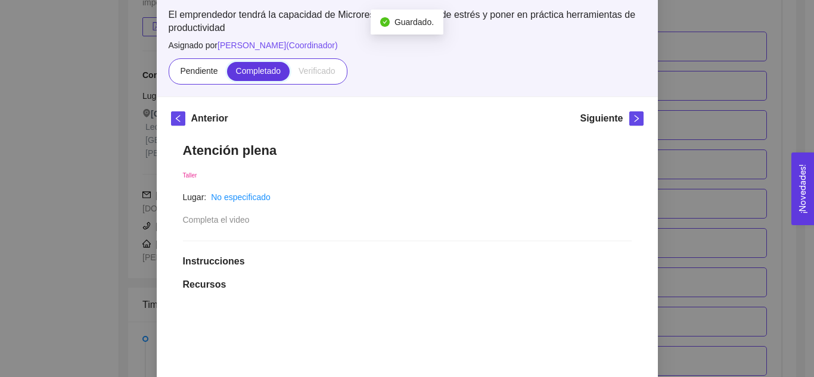
scroll to position [3754, 0]
click at [637, 119] on span "right" at bounding box center [636, 118] width 13 height 8
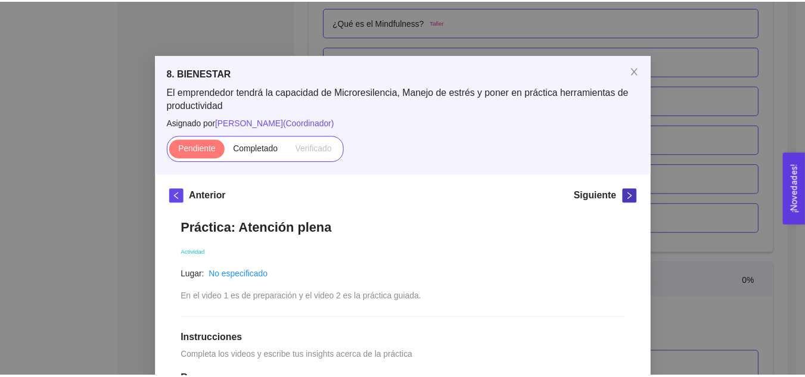
scroll to position [4, 0]
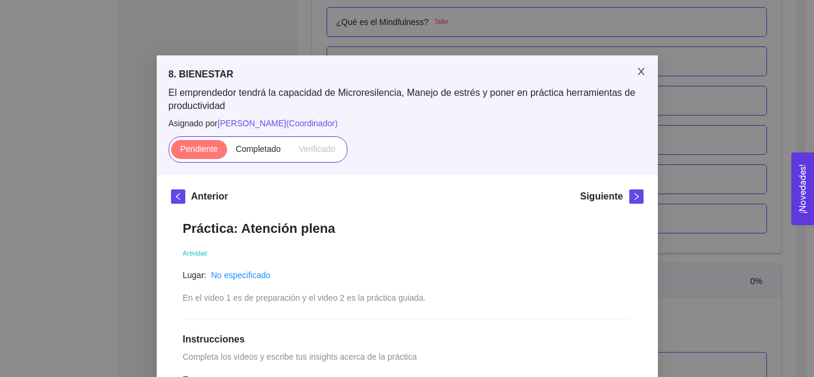
click at [640, 68] on icon "close" at bounding box center [642, 72] width 10 height 10
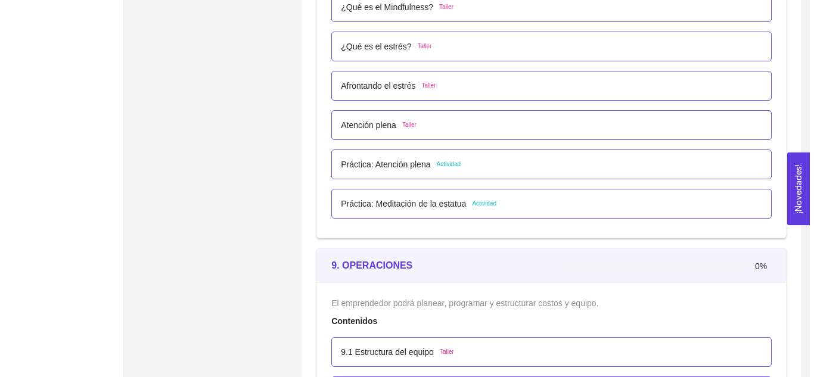
scroll to position [3768, 0]
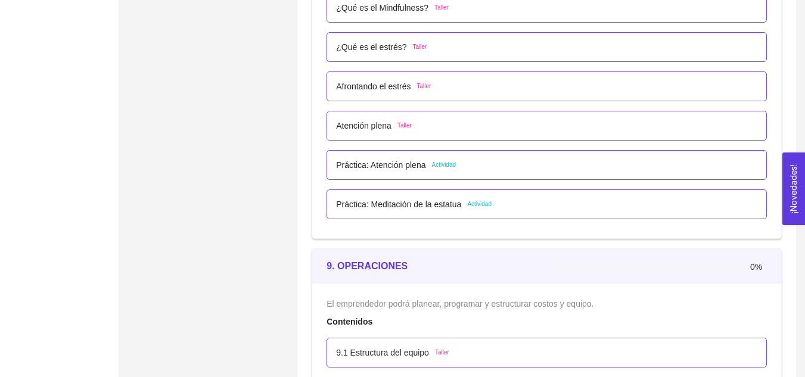
click at [399, 168] on p "Práctica: Atención plena" at bounding box center [380, 165] width 89 height 13
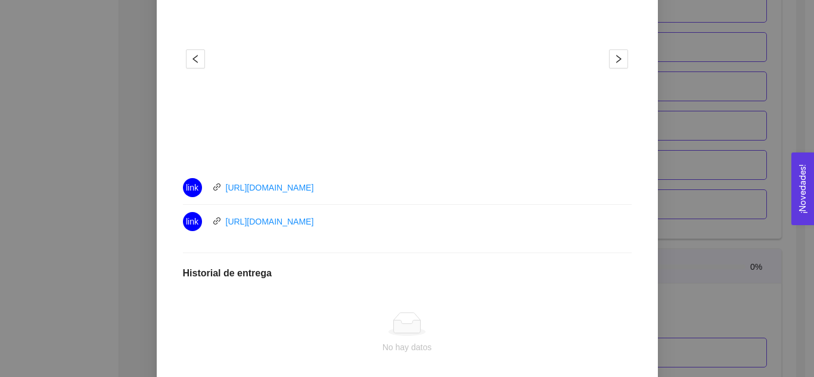
scroll to position [454, 0]
drag, startPoint x: 345, startPoint y: 193, endPoint x: 207, endPoint y: 182, distance: 138.1
click at [207, 182] on div "link [URL][DOMAIN_NAME]" at bounding box center [317, 187] width 268 height 19
copy link "[URL][DOMAIN_NAME]"
click at [314, 218] on link "[URL][DOMAIN_NAME]" at bounding box center [270, 221] width 88 height 10
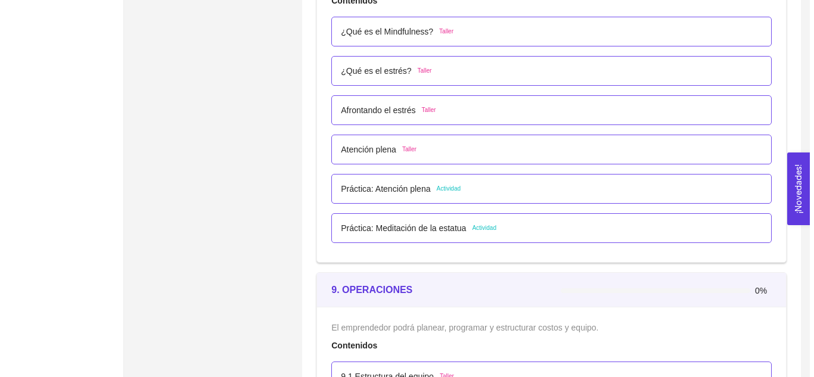
scroll to position [3745, 0]
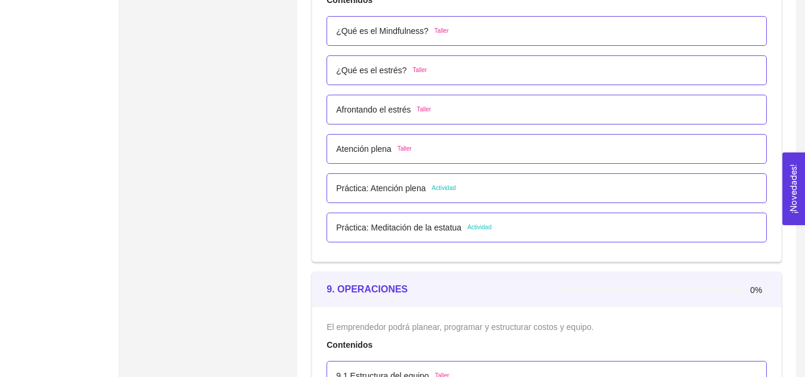
click at [372, 192] on p "Práctica: Atención plena" at bounding box center [380, 188] width 89 height 13
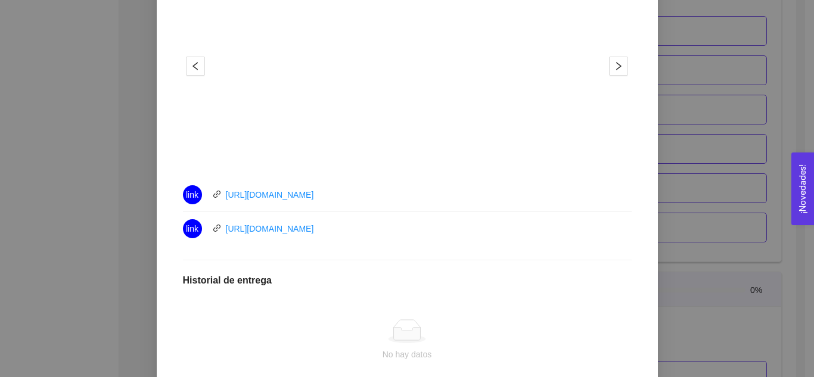
scroll to position [447, 0]
drag, startPoint x: 346, startPoint y: 188, endPoint x: 197, endPoint y: 206, distance: 150.0
click at [197, 206] on li "link [URL][DOMAIN_NAME]" at bounding box center [407, 195] width 449 height 34
drag, startPoint x: 352, startPoint y: 187, endPoint x: 206, endPoint y: 190, distance: 146.1
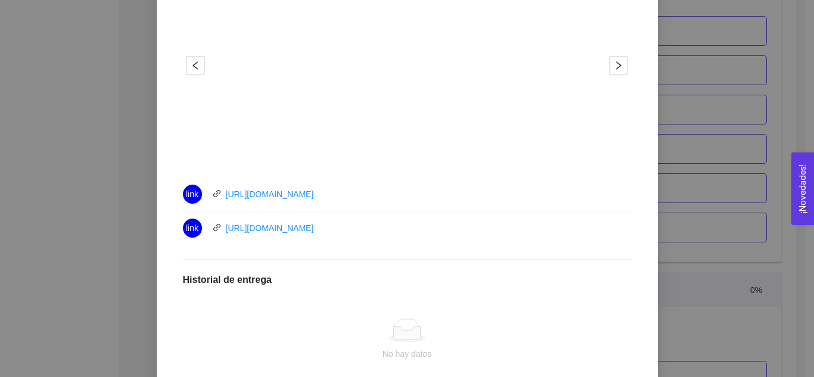
click at [206, 190] on div "link [URL][DOMAIN_NAME]" at bounding box center [317, 194] width 268 height 19
copy link "[URL][DOMAIN_NAME]"
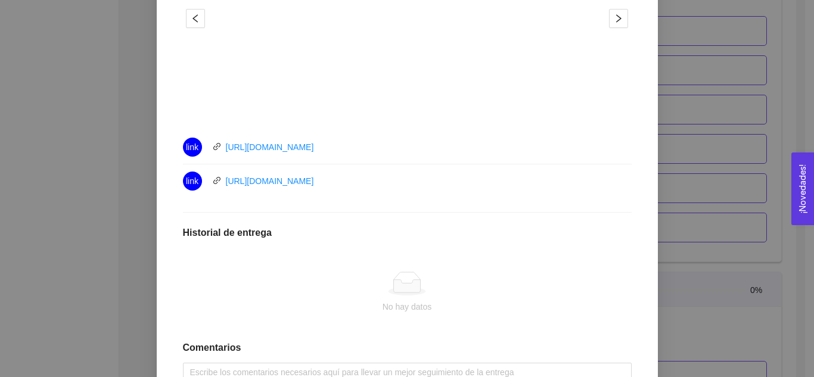
scroll to position [593, 0]
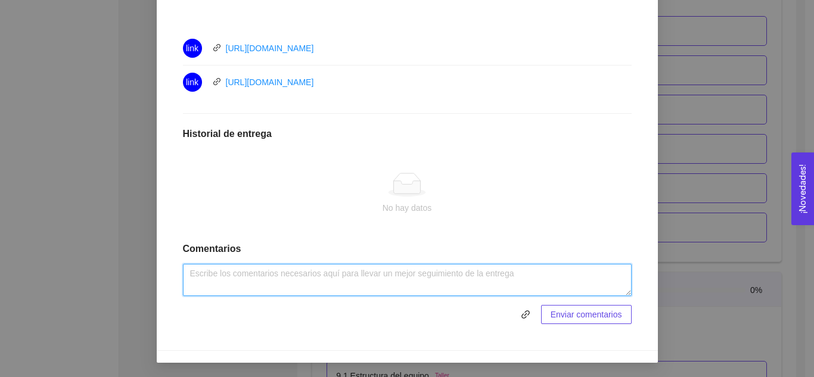
click at [360, 287] on textarea at bounding box center [407, 280] width 449 height 32
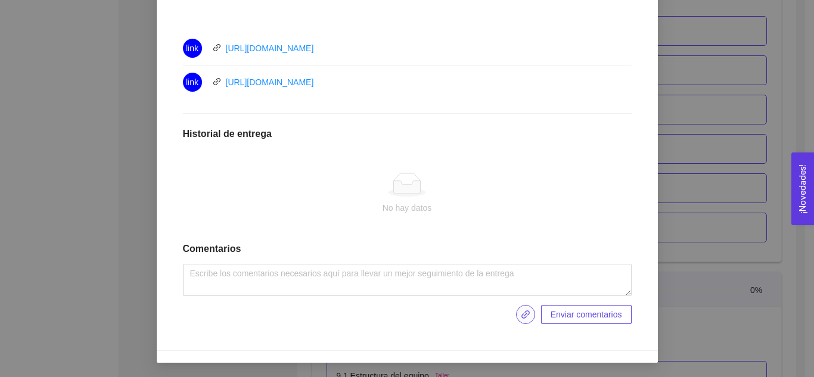
click at [529, 315] on span "link" at bounding box center [526, 315] width 18 height 10
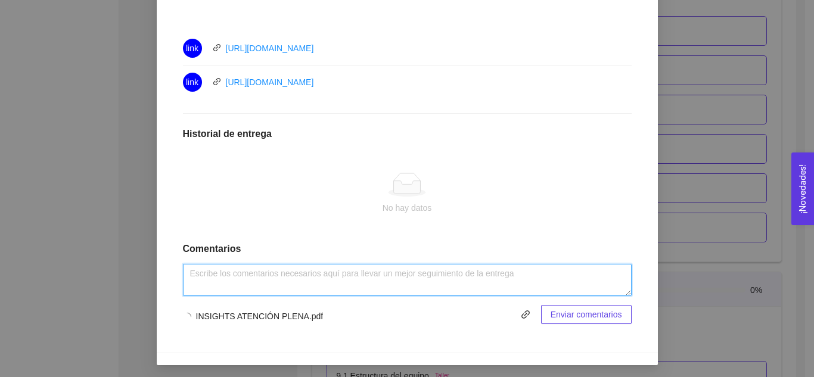
click at [309, 269] on textarea at bounding box center [407, 280] width 449 height 32
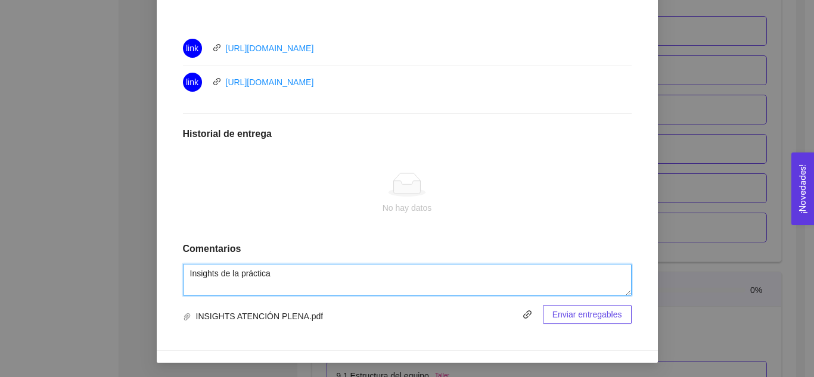
type textarea "Insights de la práctica"
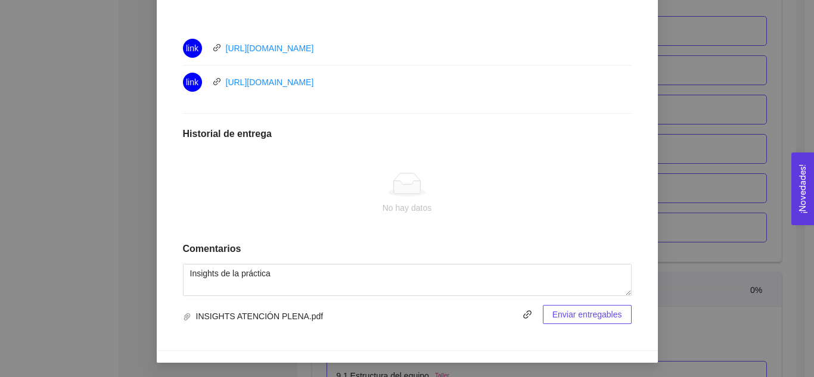
click at [598, 307] on button "Enviar entregables" at bounding box center [587, 314] width 89 height 19
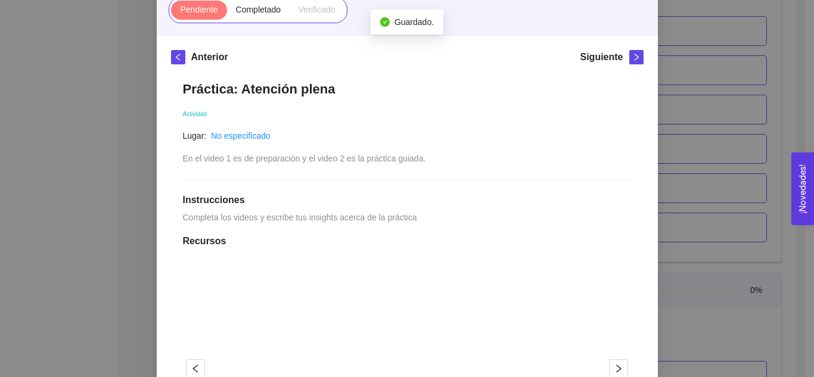
scroll to position [0, 0]
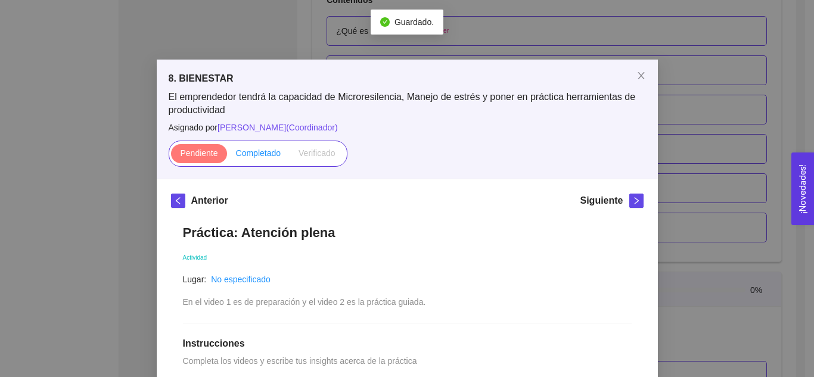
click at [256, 159] on label "Completado" at bounding box center [258, 153] width 63 height 19
click at [227, 156] on input "Completado" at bounding box center [227, 156] width 0 height 0
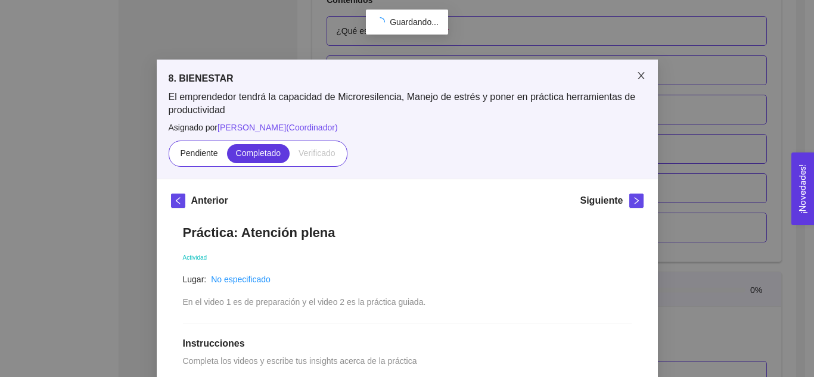
click at [638, 75] on icon "close" at bounding box center [641, 75] width 7 height 7
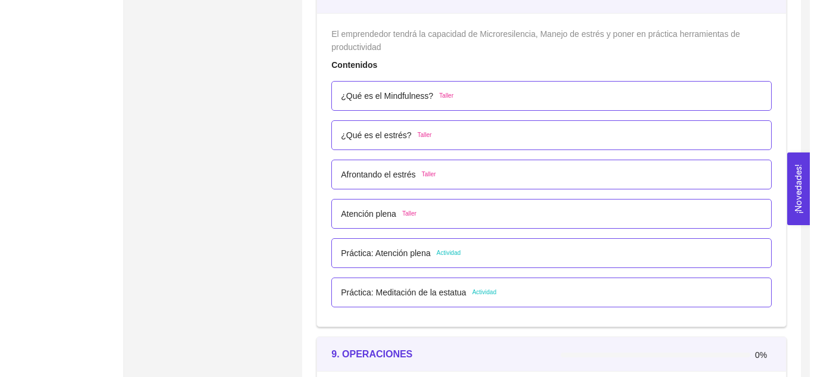
scroll to position [3679, 0]
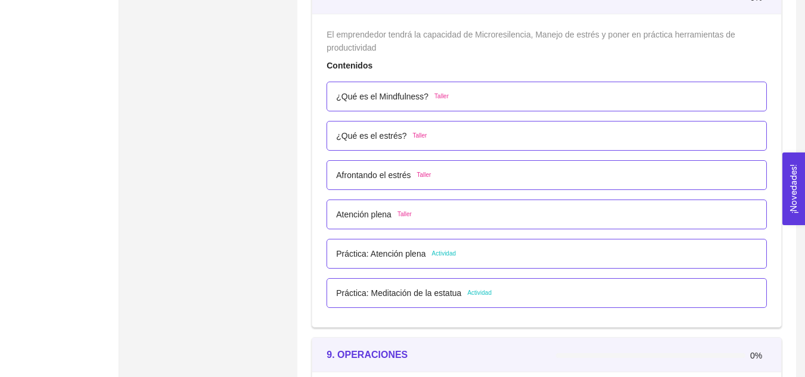
click at [415, 292] on p "Práctica: Meditación de la estatua" at bounding box center [398, 293] width 125 height 13
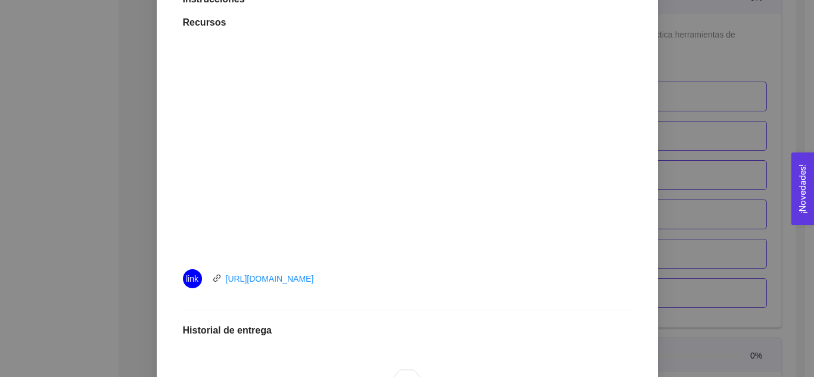
scroll to position [345, 0]
drag, startPoint x: 380, startPoint y: 278, endPoint x: 218, endPoint y: 283, distance: 162.8
click at [218, 283] on div "link [URL][DOMAIN_NAME]" at bounding box center [317, 278] width 268 height 19
copy link "[URL][DOMAIN_NAME]"
